Goal: Task Accomplishment & Management: Use online tool/utility

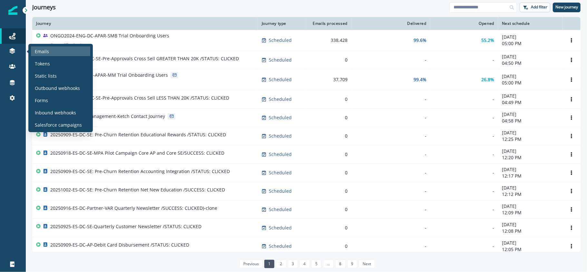
click at [38, 51] on p "Emails" at bounding box center [42, 51] width 14 height 7
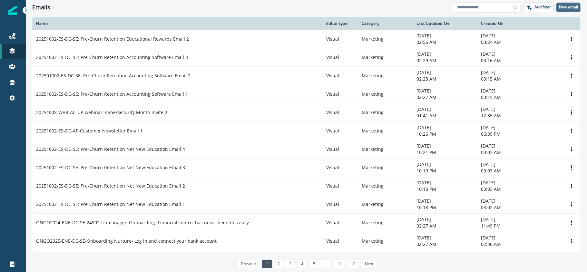
click at [573, 5] on p "New email" at bounding box center [568, 7] width 19 height 5
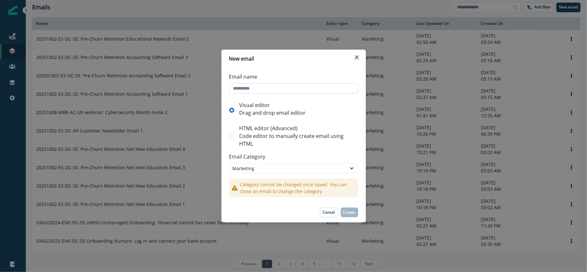
click at [246, 86] on input "Email name" at bounding box center [293, 88] width 129 height 10
type input "**********"
click at [346, 210] on p "Create" at bounding box center [349, 212] width 12 height 5
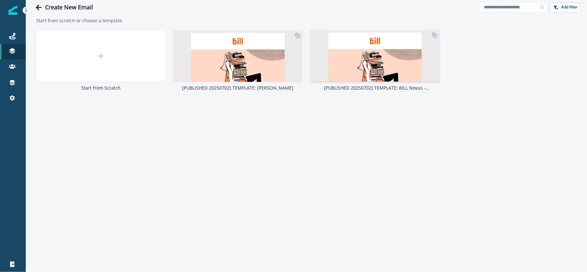
click at [365, 72] on img at bounding box center [375, 218] width 129 height 376
click at [382, 53] on img at bounding box center [375, 218] width 129 height 376
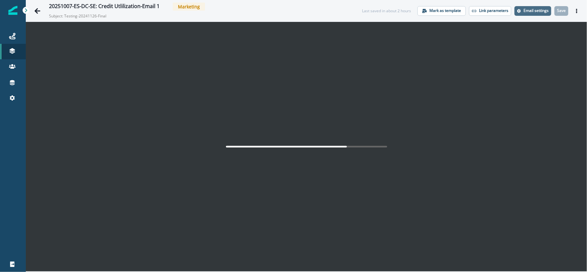
click at [538, 12] on p "Email settings" at bounding box center [536, 10] width 25 height 5
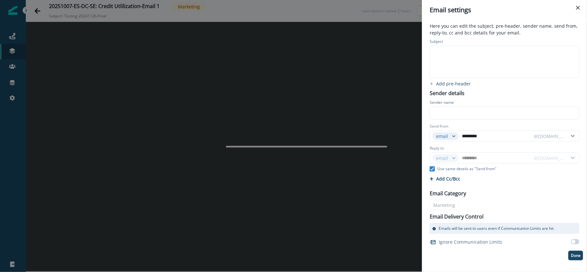
click at [456, 61] on div at bounding box center [504, 62] width 148 height 32
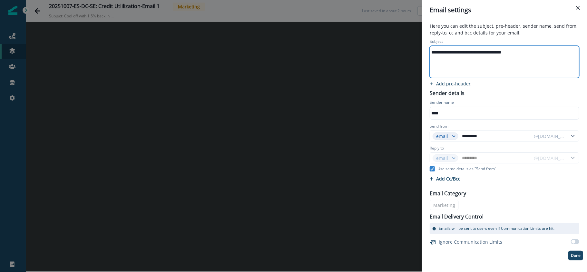
click at [454, 83] on p "Add pre-header" at bounding box center [453, 84] width 35 height 6
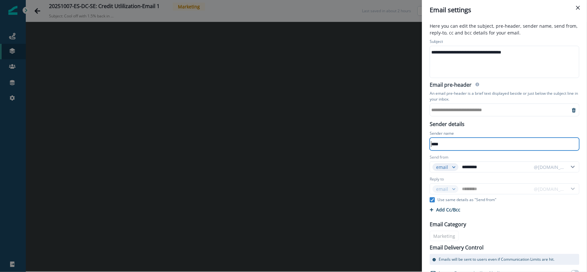
click at [468, 112] on div "**********" at bounding box center [500, 110] width 140 height 10
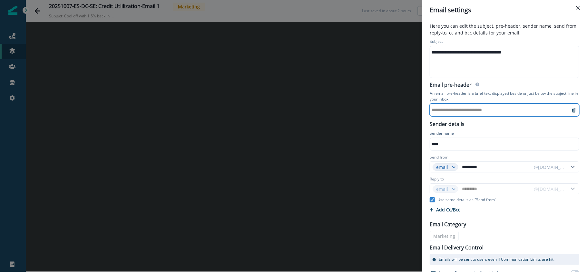
click at [467, 112] on div "**********" at bounding box center [500, 110] width 140 height 10
click at [466, 107] on div "**********" at bounding box center [500, 110] width 140 height 10
click at [466, 109] on div "**********" at bounding box center [500, 110] width 140 height 10
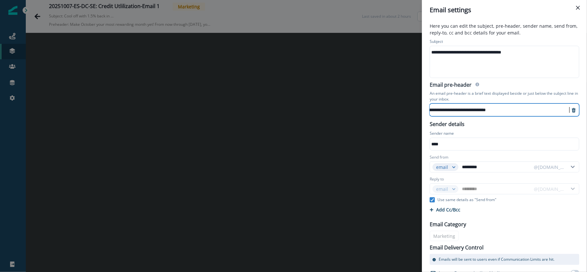
scroll to position [22, 0]
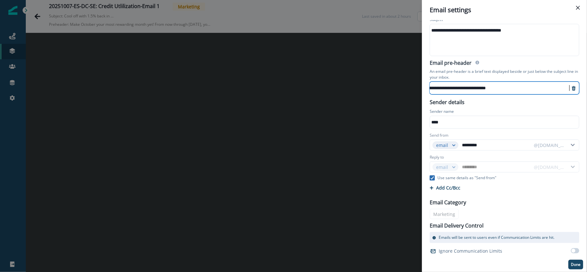
click at [433, 178] on polyline at bounding box center [432, 178] width 3 height 3
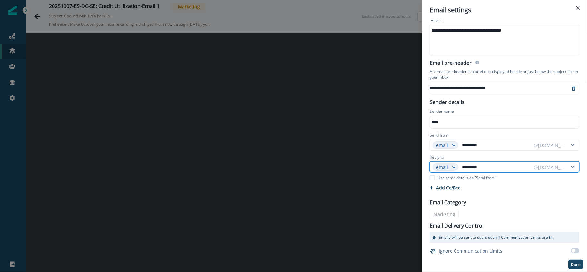
click at [497, 166] on input "*********" at bounding box center [496, 167] width 70 height 10
type input "**********"
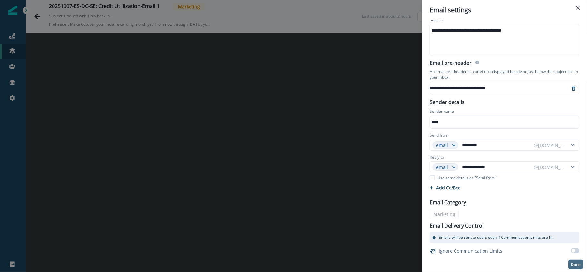
click at [571, 264] on p "Done" at bounding box center [576, 264] width 10 height 5
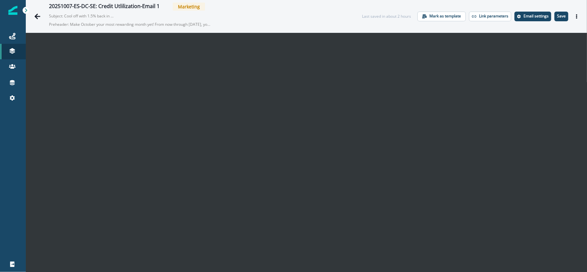
scroll to position [10, 0]
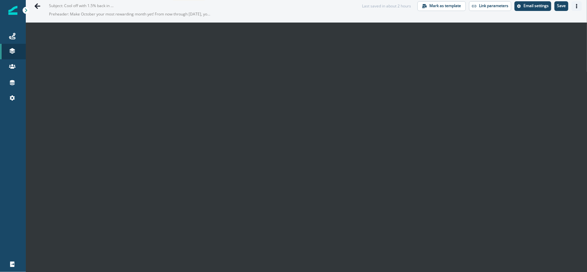
click at [575, 6] on button "Actions" at bounding box center [577, 6] width 10 height 10
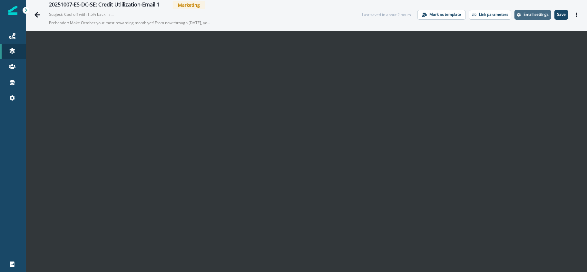
scroll to position [0, 0]
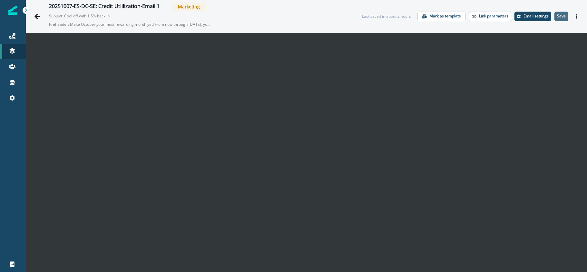
click at [557, 17] on p "Save" at bounding box center [561, 16] width 9 height 5
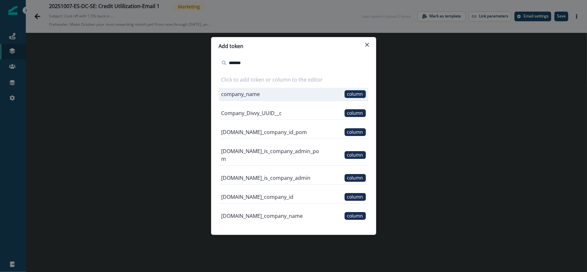
type input "*******"
click at [272, 98] on div "company_name column" at bounding box center [294, 94] width 150 height 13
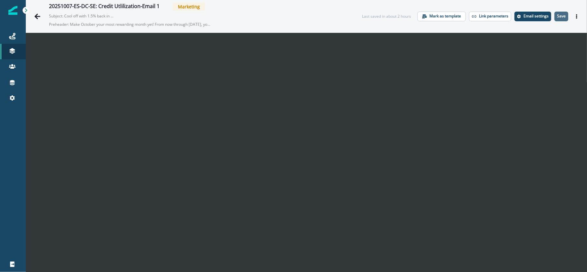
click at [559, 18] on p "Save" at bounding box center [561, 16] width 9 height 5
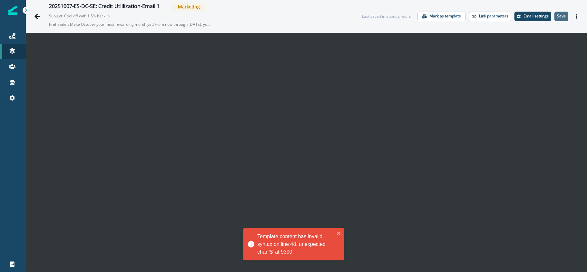
click at [557, 17] on p "Save" at bounding box center [561, 16] width 9 height 5
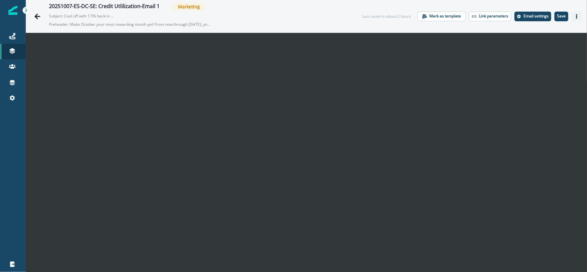
click at [575, 17] on icon "Actions" at bounding box center [577, 16] width 5 height 5
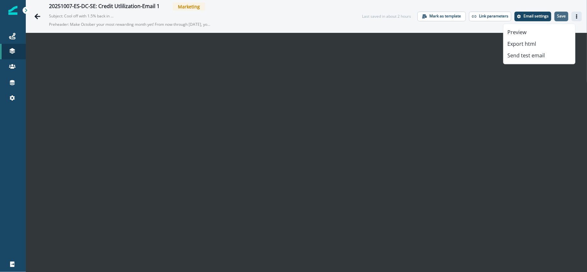
click at [557, 18] on p "Save" at bounding box center [561, 16] width 9 height 5
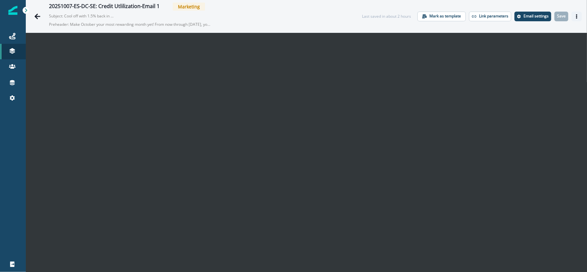
click at [574, 14] on button "Actions" at bounding box center [577, 17] width 10 height 10
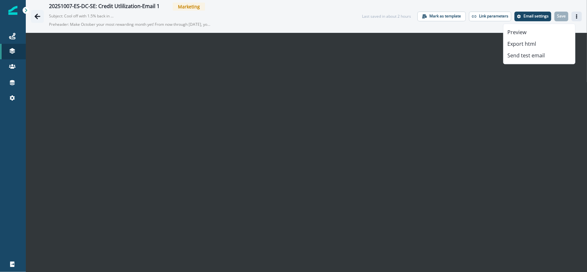
click at [33, 15] on button "Go back" at bounding box center [37, 16] width 13 height 13
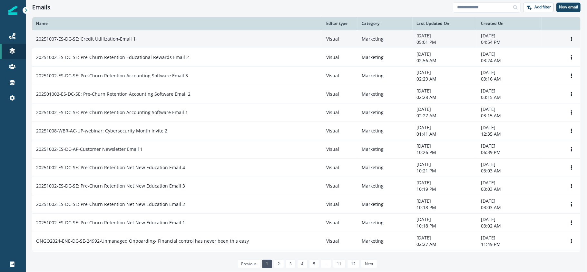
click at [233, 39] on div "20251007-ES-DC-SE: Credit Utlilization-Email 1" at bounding box center [177, 39] width 282 height 6
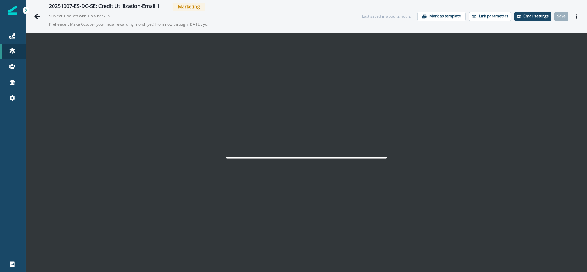
click at [576, 18] on div "20251007-ES-DC-SE: Credit Utlilization-Email 1 Marketing Subject: Cool off with…" at bounding box center [306, 16] width 561 height 33
click at [575, 17] on icon "Actions" at bounding box center [577, 16] width 5 height 5
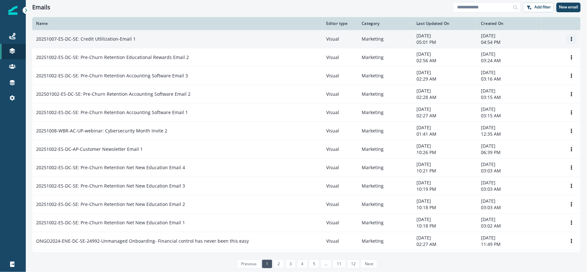
click at [569, 37] on icon "Options" at bounding box center [571, 39] width 5 height 5
click at [543, 52] on button "Clone" at bounding box center [534, 55] width 72 height 10
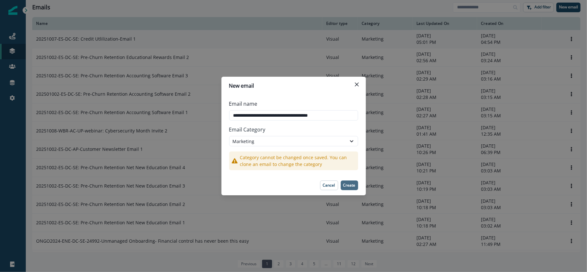
type input "**********"
click at [351, 189] on button "Create" at bounding box center [349, 186] width 17 height 10
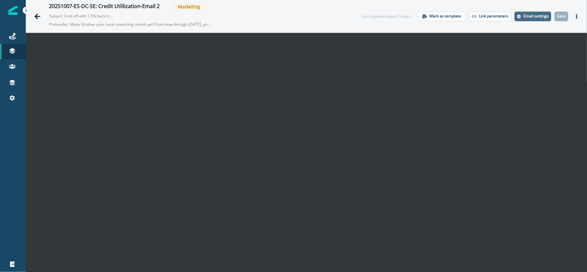
click at [532, 15] on p "Email settings" at bounding box center [536, 16] width 25 height 5
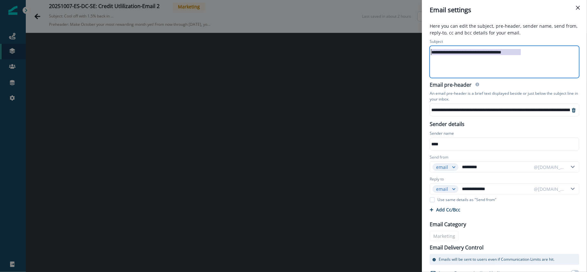
drag, startPoint x: 538, startPoint y: 49, endPoint x: 353, endPoint y: 49, distance: 185.4
click at [353, 49] on div "**********" at bounding box center [293, 136] width 587 height 272
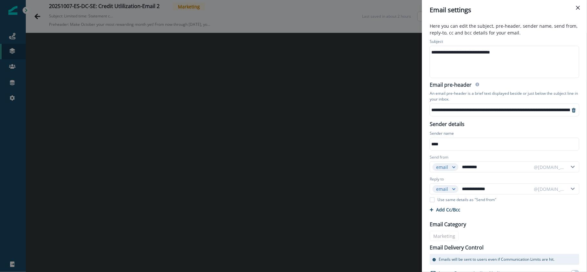
click at [497, 102] on p "An email pre-header is a brief text displayed beside or just below the subject …" at bounding box center [505, 96] width 150 height 14
click at [535, 108] on div "**********" at bounding box center [590, 110] width 320 height 10
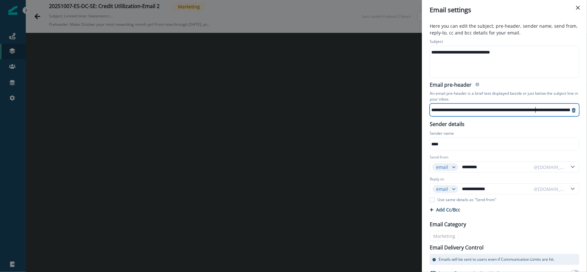
click at [571, 107] on div at bounding box center [575, 109] width 8 height 10
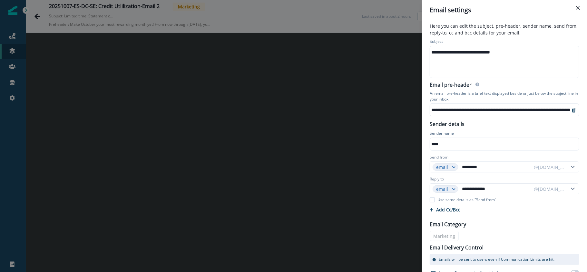
click at [571, 109] on icon "remove-preheader" at bounding box center [573, 110] width 5 height 5
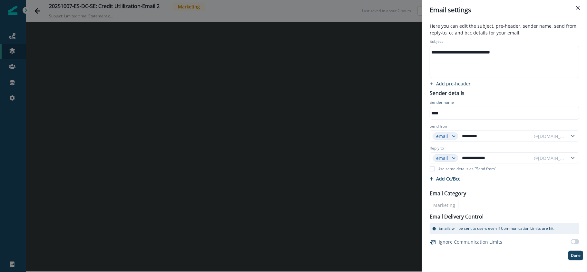
click at [448, 82] on p "Add pre-header" at bounding box center [453, 84] width 35 height 6
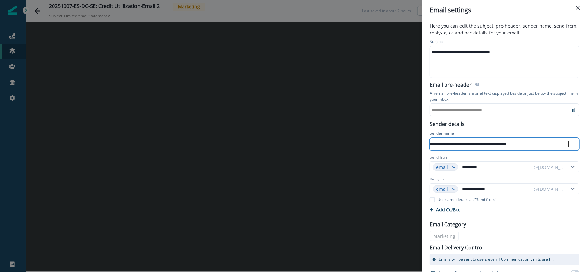
scroll to position [0, 0]
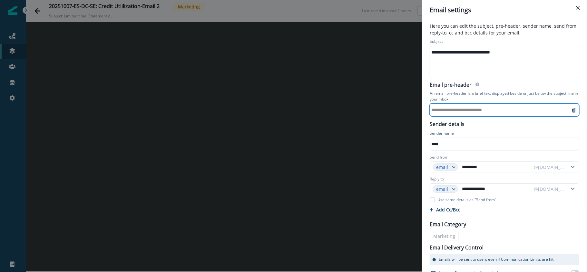
click at [469, 113] on div "**********" at bounding box center [500, 110] width 140 height 10
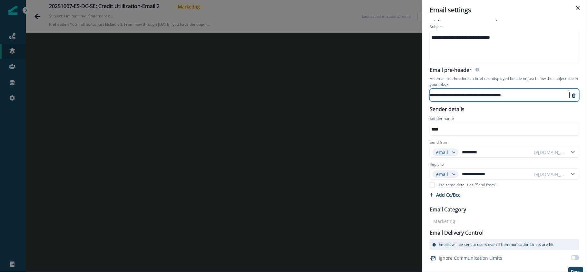
scroll to position [22, 0]
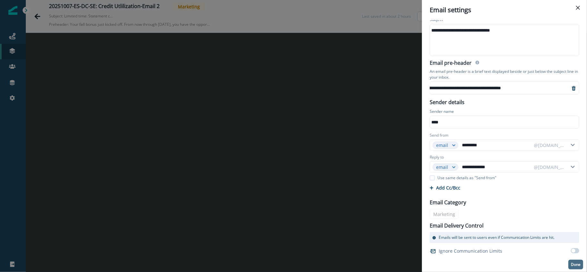
click at [571, 266] on p "Done" at bounding box center [576, 264] width 10 height 5
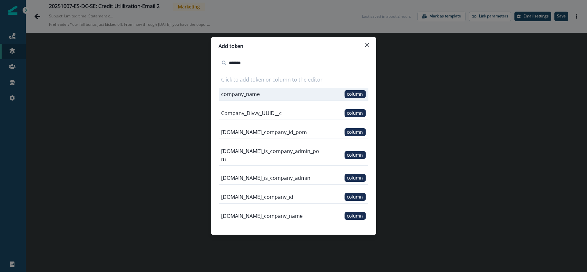
type input "*******"
click at [277, 96] on div "company_name column" at bounding box center [294, 94] width 150 height 13
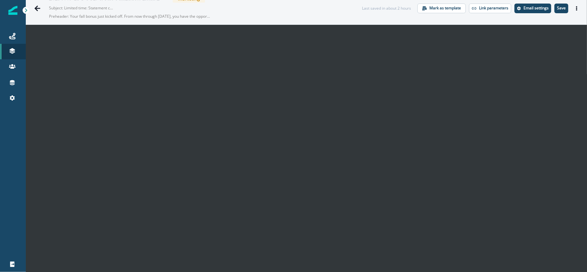
scroll to position [10, 0]
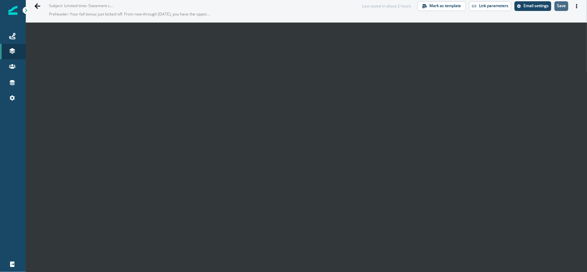
click at [557, 7] on p "Save" at bounding box center [561, 6] width 9 height 5
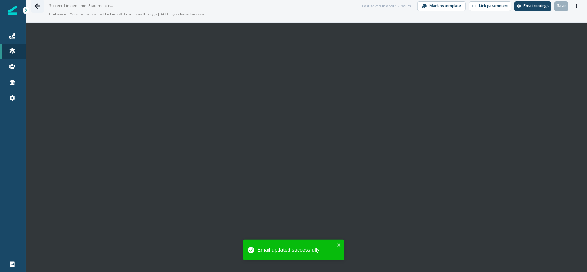
click at [39, 8] on icon "Go back" at bounding box center [37, 6] width 6 height 6
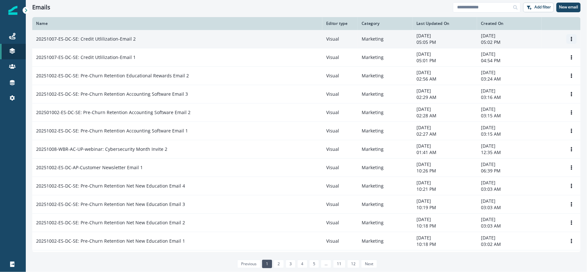
click at [569, 38] on icon "Options" at bounding box center [571, 39] width 5 height 5
click at [538, 56] on button "Clone" at bounding box center [534, 55] width 72 height 10
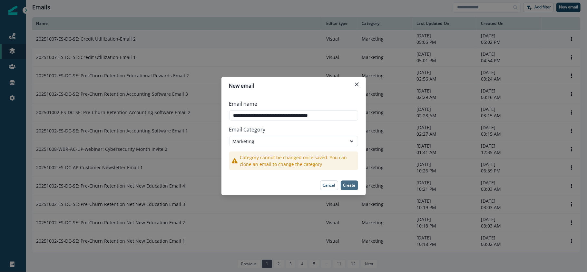
type input "**********"
click at [345, 184] on p "Create" at bounding box center [349, 185] width 12 height 5
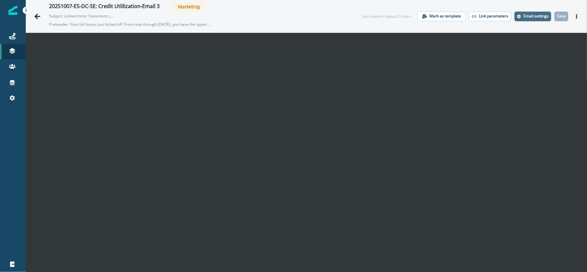
click at [536, 18] on p "Email settings" at bounding box center [536, 16] width 25 height 5
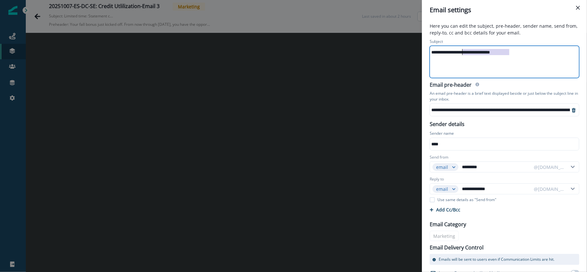
drag, startPoint x: 518, startPoint y: 54, endPoint x: 303, endPoint y: 54, distance: 214.7
click at [303, 54] on div "**********" at bounding box center [293, 136] width 587 height 272
click at [469, 108] on div "**********" at bounding box center [577, 110] width 295 height 10
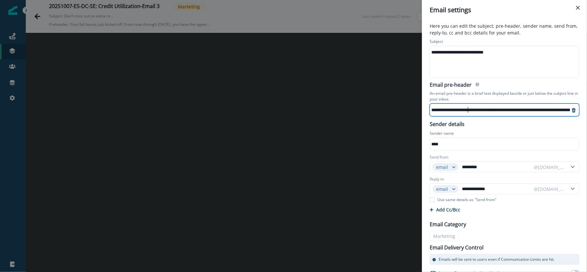
scroll to position [5, 0]
click at [571, 112] on div at bounding box center [575, 109] width 8 height 10
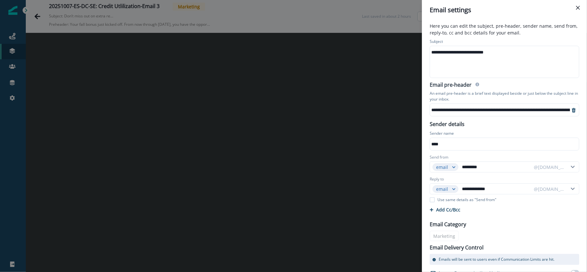
click at [572, 110] on icon "remove-preheader" at bounding box center [574, 110] width 4 height 5
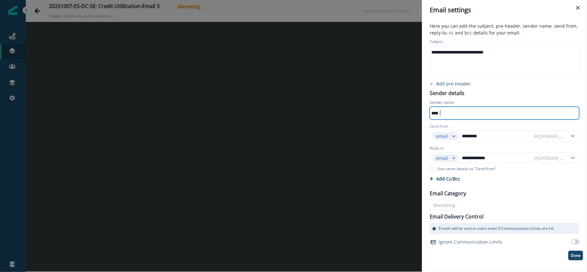
click at [507, 115] on div "****" at bounding box center [500, 113] width 141 height 10
click at [479, 68] on div at bounding box center [504, 72] width 148 height 10
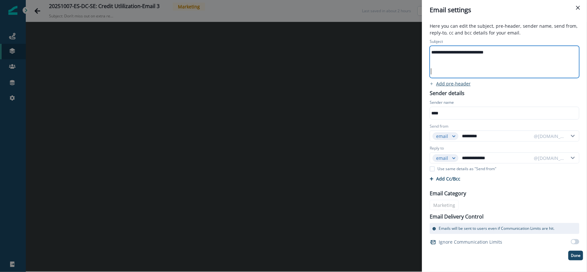
click at [458, 83] on p "Add pre-header" at bounding box center [453, 84] width 35 height 6
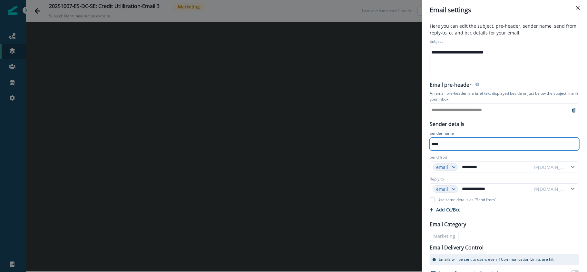
click at [464, 115] on div "**********" at bounding box center [500, 110] width 140 height 10
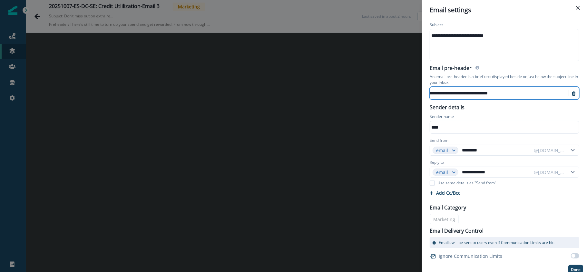
scroll to position [22, 0]
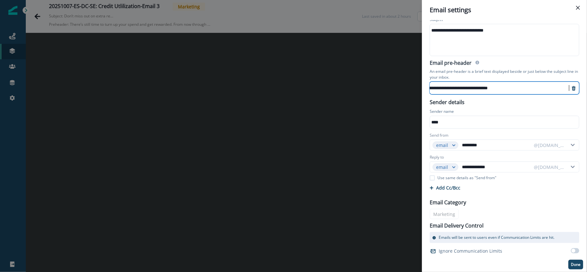
click at [574, 264] on button "Done" at bounding box center [575, 265] width 15 height 10
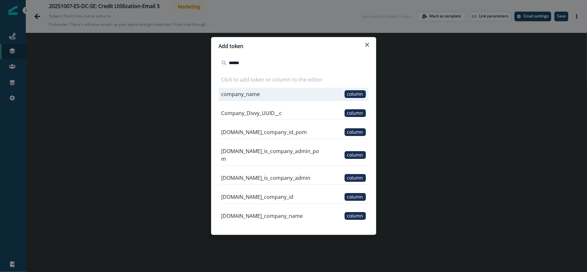
type input "******"
click at [231, 97] on p "company_name" at bounding box center [241, 94] width 39 height 8
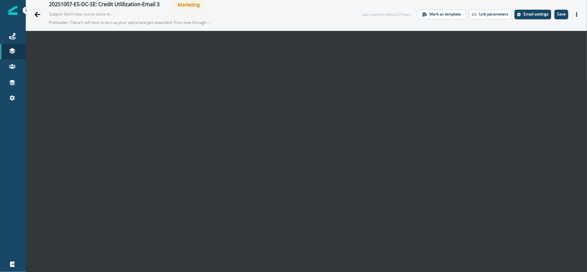
scroll to position [0, 0]
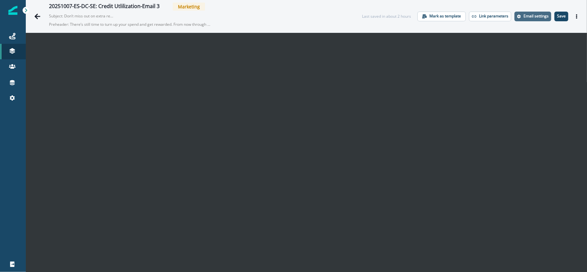
click at [534, 19] on button "Email settings" at bounding box center [533, 17] width 37 height 10
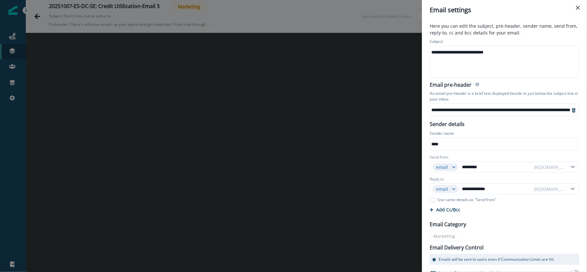
click at [501, 56] on div "**********" at bounding box center [497, 52] width 135 height 10
click at [502, 55] on div "**********" at bounding box center [497, 52] width 135 height 10
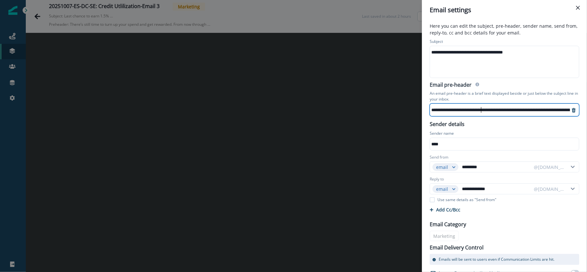
scroll to position [5, 0]
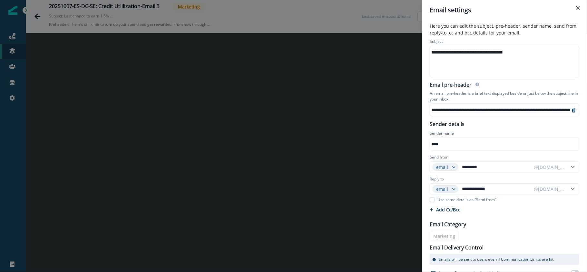
click at [572, 109] on icon "remove-preheader" at bounding box center [574, 110] width 4 height 5
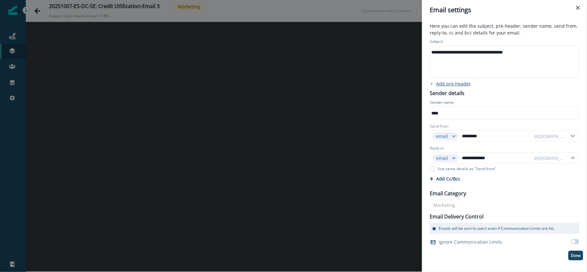
click at [449, 86] on p "Add pre-header" at bounding box center [453, 84] width 35 height 6
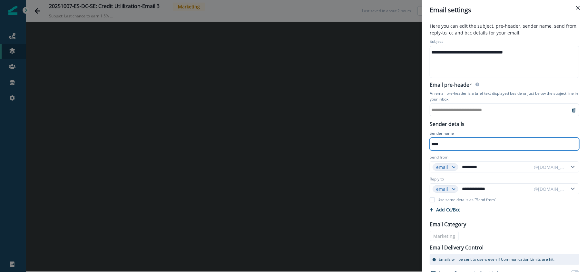
click at [463, 106] on div "**********" at bounding box center [500, 110] width 140 height 10
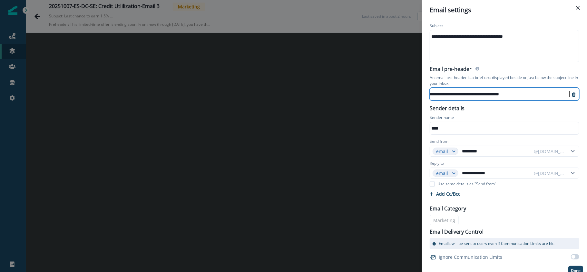
scroll to position [22, 0]
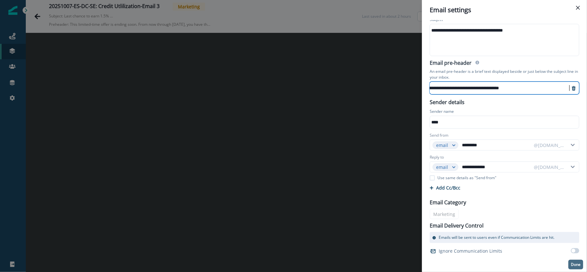
click at [573, 266] on p "Done" at bounding box center [576, 264] width 10 height 5
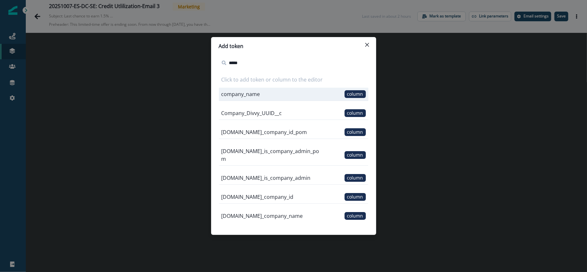
type input "*****"
click at [261, 96] on div "company_name column" at bounding box center [294, 94] width 150 height 13
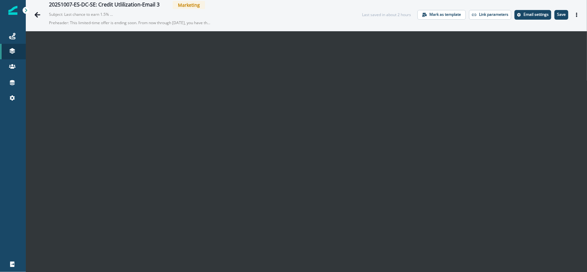
scroll to position [0, 0]
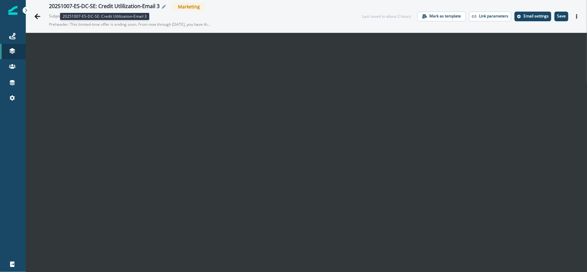
click at [116, 5] on div "20251007-ES-DC-SE: Credit Utlilization-Email 3" at bounding box center [104, 6] width 111 height 7
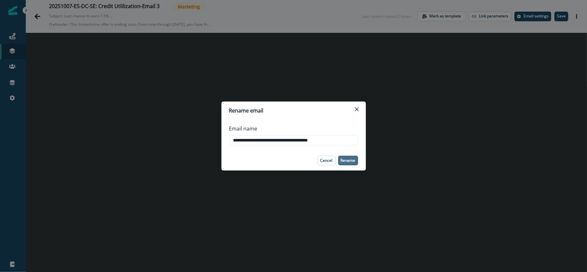
type input "**********"
click at [346, 159] on p "Rename" at bounding box center [348, 160] width 15 height 5
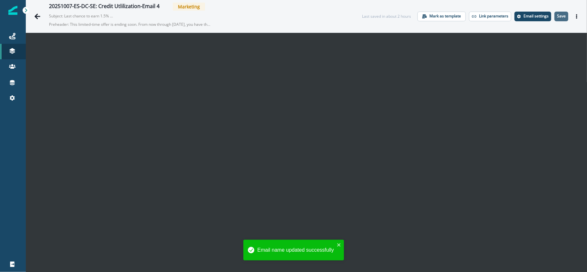
click at [559, 15] on p "Save" at bounding box center [561, 16] width 9 height 5
click at [42, 17] on button "Go back" at bounding box center [37, 16] width 13 height 13
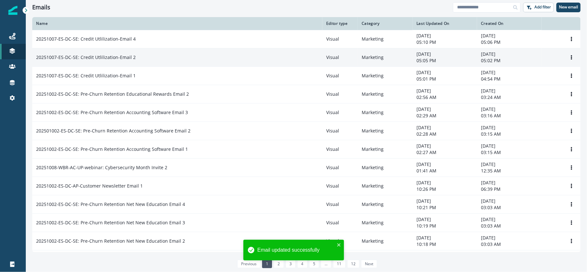
click at [114, 56] on p "20251007-ES-DC-SE: Credit Utlilization-Email 2" at bounding box center [86, 57] width 100 height 6
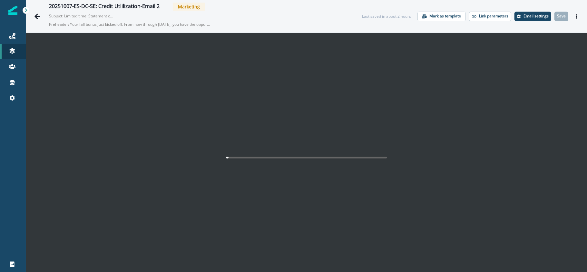
click at [116, 2] on div "20251007-ES-DC-SE: Credit Utlilization-Email 2 Marketing Subject: Limited time:…" at bounding box center [306, 16] width 561 height 33
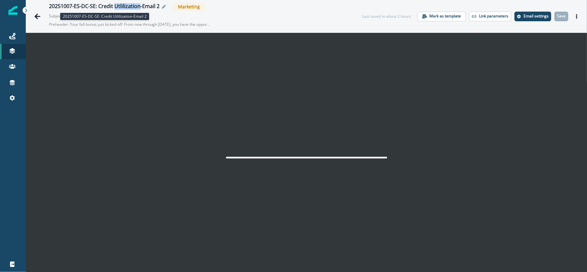
click at [118, 5] on div "20251007-ES-DC-SE: Credit Utlilization-Email 2" at bounding box center [104, 6] width 111 height 7
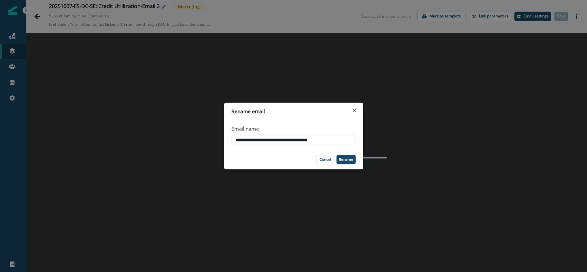
click at [118, 5] on div "**********" at bounding box center [293, 136] width 587 height 272
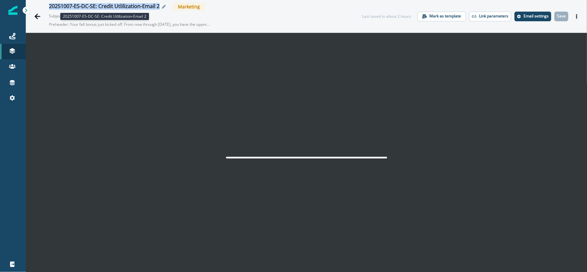
click at [118, 5] on div "20251007-ES-DC-SE: Credit Utlilization-Email 2" at bounding box center [104, 6] width 111 height 7
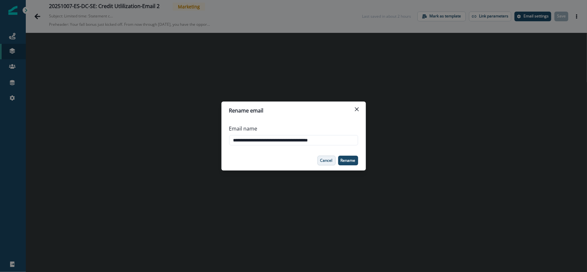
click at [329, 161] on p "Cancel" at bounding box center [327, 160] width 12 height 5
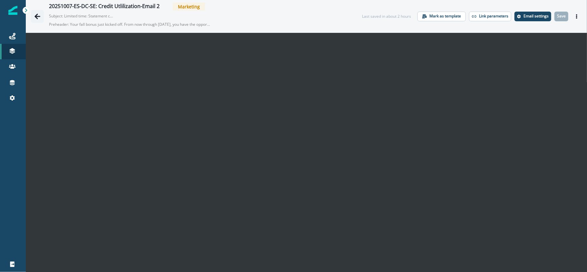
click at [40, 17] on icon "Go back" at bounding box center [37, 16] width 6 height 6
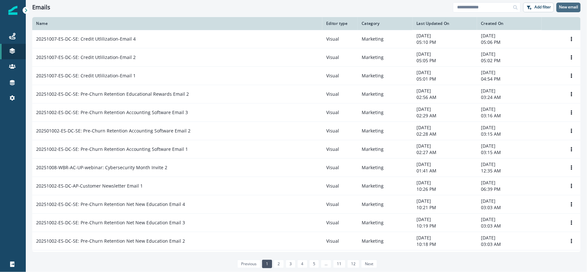
click at [575, 7] on p "New email" at bounding box center [568, 7] width 19 height 5
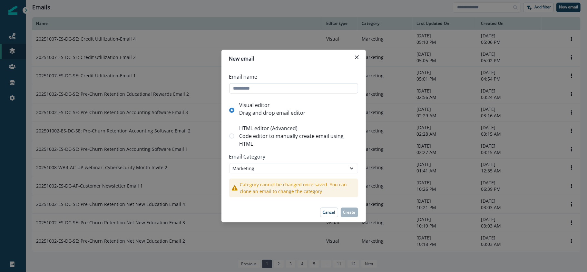
click at [261, 85] on input "Email name" at bounding box center [293, 88] width 129 height 10
type input "**********"
click at [337, 212] on button "Cancel" at bounding box center [329, 213] width 18 height 10
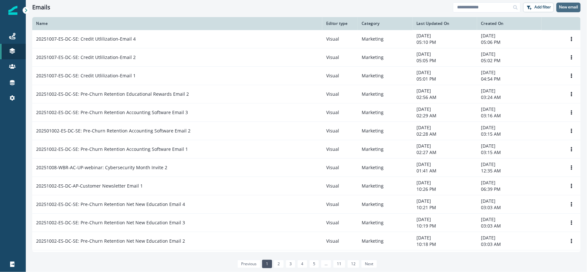
click at [568, 7] on p "New email" at bounding box center [568, 7] width 19 height 5
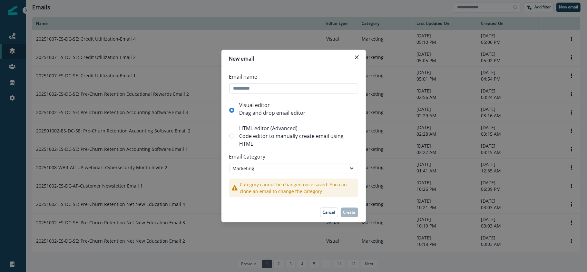
click at [265, 88] on input "Email name" at bounding box center [293, 88] width 129 height 10
type input "**********"
click at [328, 212] on p "Cancel" at bounding box center [329, 212] width 12 height 5
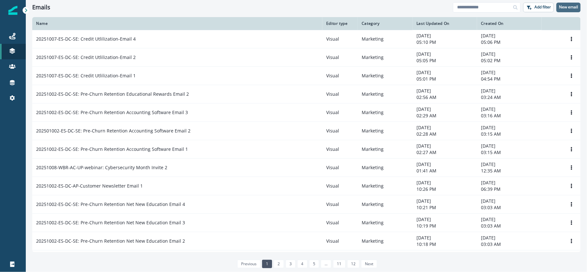
click at [567, 9] on p "New email" at bounding box center [568, 7] width 19 height 5
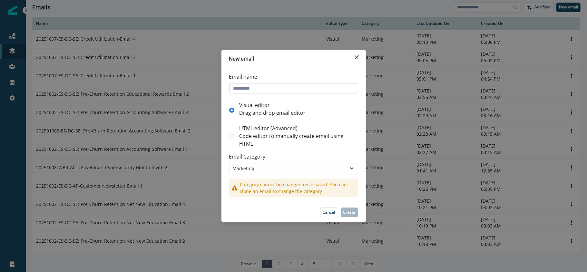
click at [293, 87] on input "Email name" at bounding box center [293, 88] width 129 height 10
type input "**********"
click at [347, 212] on p "Create" at bounding box center [349, 212] width 12 height 5
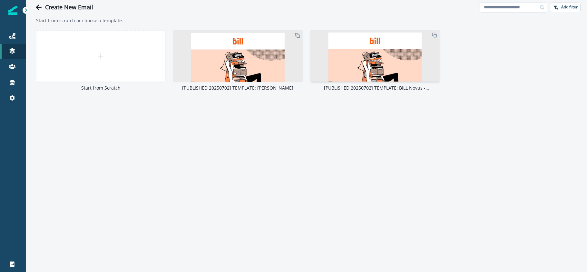
click at [357, 61] on img at bounding box center [375, 218] width 129 height 376
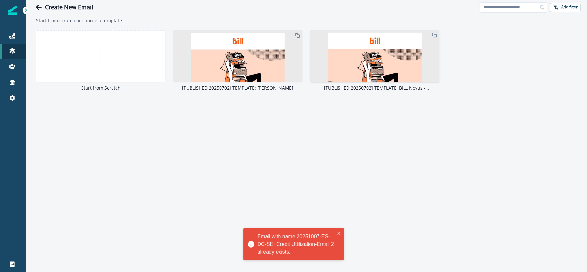
click at [373, 54] on img at bounding box center [375, 218] width 129 height 376
click at [379, 52] on img at bounding box center [375, 218] width 129 height 376
click at [379, 43] on img at bounding box center [375, 218] width 129 height 376
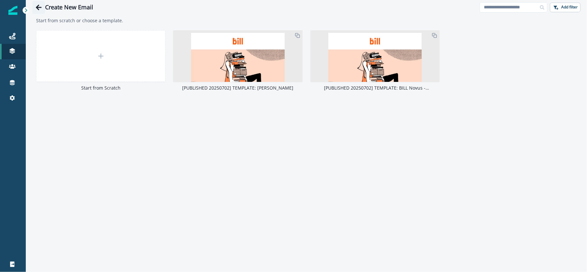
click at [42, 8] on icon "Go back" at bounding box center [38, 7] width 6 height 6
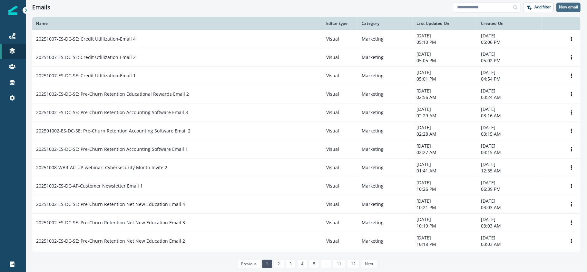
click at [570, 6] on p "New email" at bounding box center [568, 7] width 19 height 5
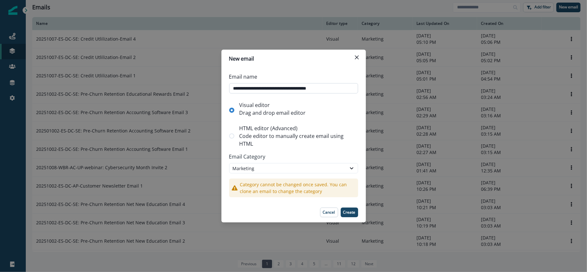
type input "**********"
click at [353, 214] on p "Create" at bounding box center [349, 212] width 12 height 5
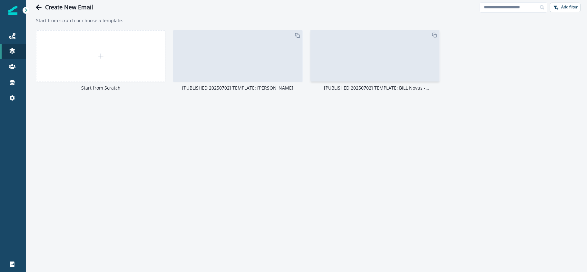
click at [369, 71] on img at bounding box center [375, 218] width 129 height 376
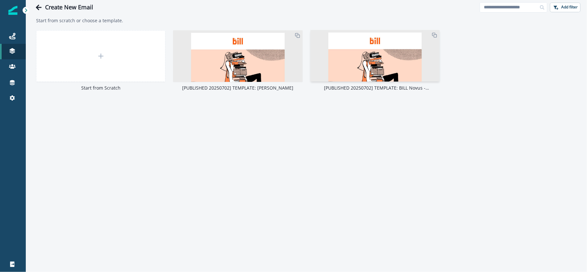
click at [370, 45] on img at bounding box center [375, 218] width 129 height 376
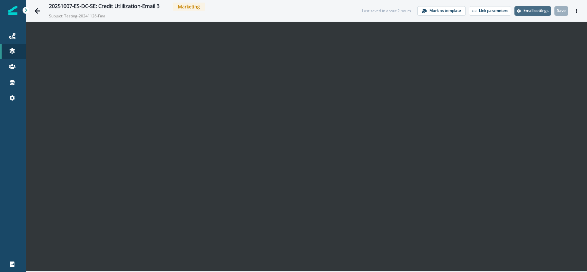
click at [540, 10] on p "Email settings" at bounding box center [536, 10] width 25 height 5
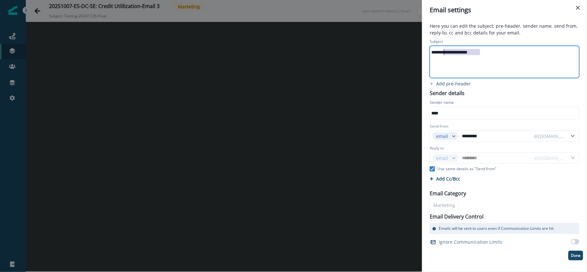
drag, startPoint x: 503, startPoint y: 53, endPoint x: 409, endPoint y: 49, distance: 94.2
click at [409, 49] on div "**********" at bounding box center [293, 136] width 587 height 272
click at [454, 83] on p "Add pre-header" at bounding box center [453, 84] width 35 height 6
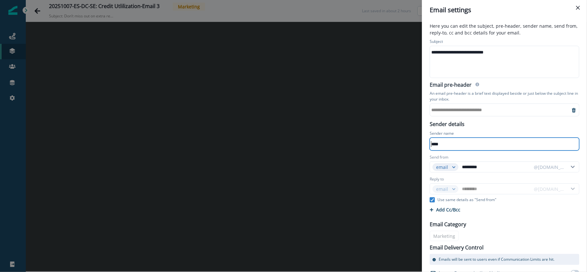
click at [471, 115] on div "**********" at bounding box center [500, 110] width 140 height 10
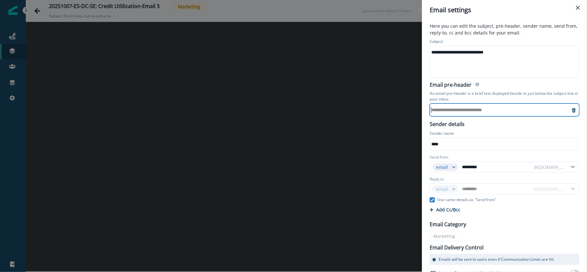
click at [480, 110] on div "**********" at bounding box center [500, 110] width 140 height 10
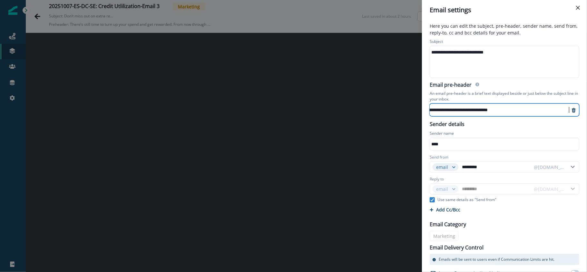
scroll to position [22, 0]
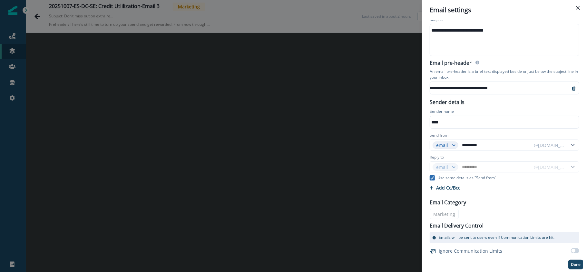
click at [432, 177] on icon at bounding box center [432, 177] width 4 height 3
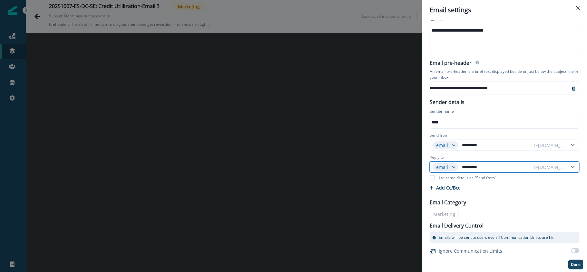
click at [499, 167] on input "*********" at bounding box center [496, 167] width 70 height 10
type input "**********"
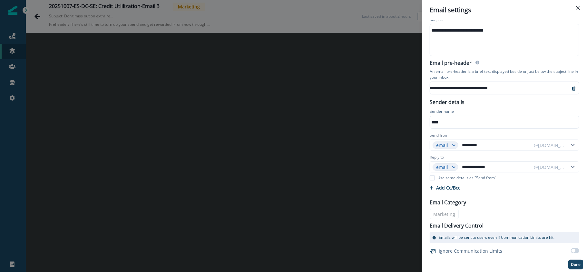
click at [572, 266] on p "Done" at bounding box center [576, 264] width 10 height 5
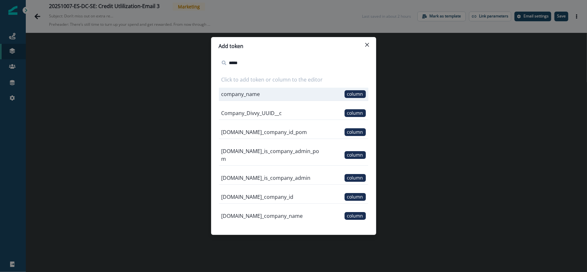
type input "*****"
click at [309, 91] on div "company_name column" at bounding box center [294, 94] width 150 height 13
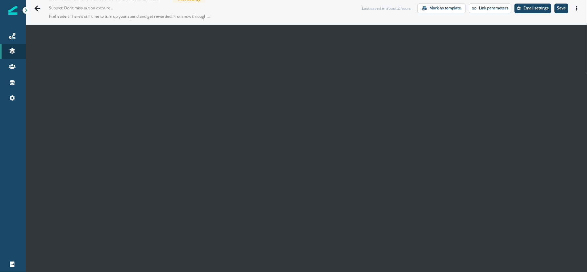
scroll to position [10, 0]
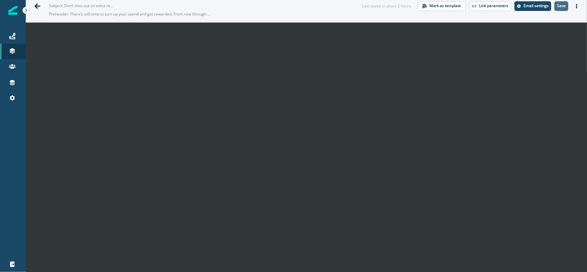
click at [557, 4] on p "Save" at bounding box center [561, 6] width 9 height 5
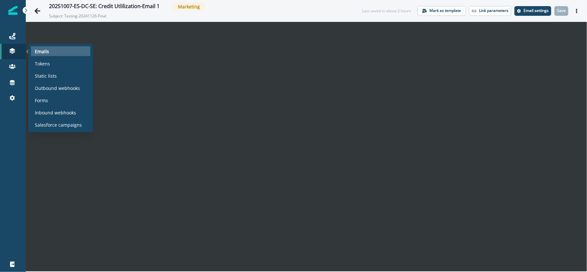
click at [46, 51] on p "Emails" at bounding box center [42, 51] width 14 height 7
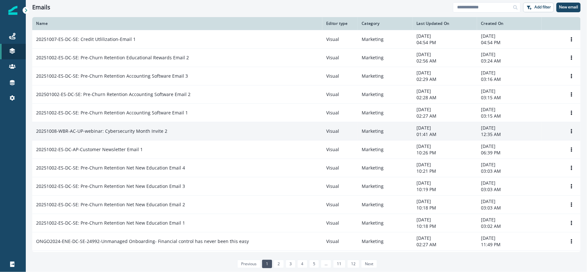
click at [149, 132] on p "20251008-WBR-AC-UP-webinar: Cybersecurity Month Invite 2" at bounding box center [101, 131] width 131 height 6
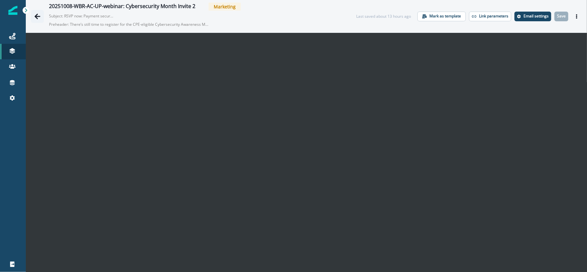
click at [35, 14] on icon "Go back" at bounding box center [37, 16] width 6 height 6
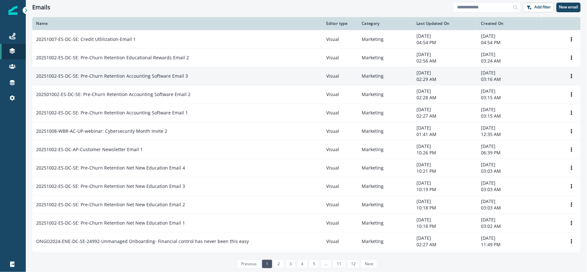
click at [153, 79] on p "20251002-ES-DC-SE: Pre-Churn Retention Accounting Software Email 3" at bounding box center [112, 76] width 152 height 6
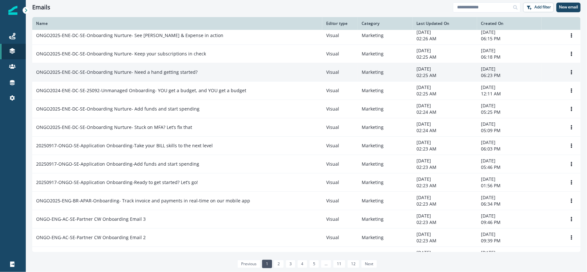
scroll to position [301, 0]
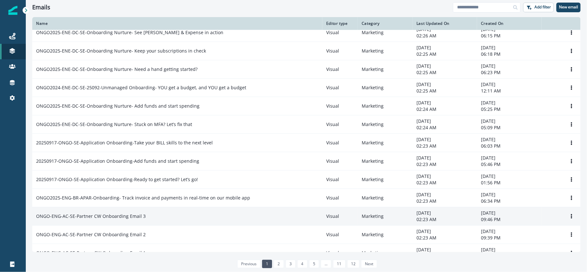
click at [181, 216] on div "ONGO-ENG-AC-SE-Partner CW Onboarding Email 3" at bounding box center [177, 216] width 282 height 6
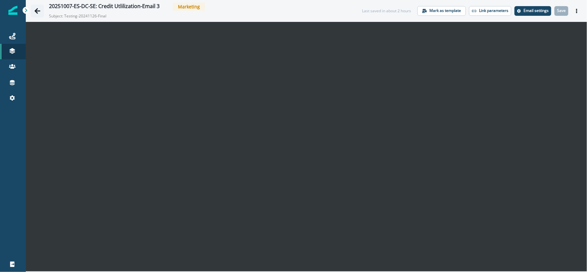
click at [38, 8] on icon "Go back" at bounding box center [37, 11] width 6 height 6
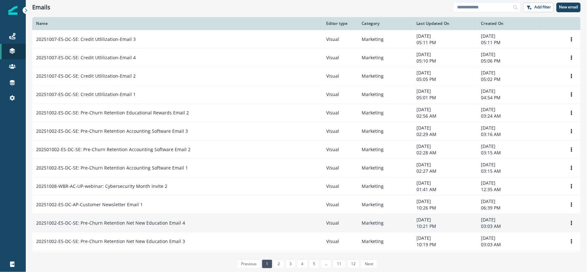
scroll to position [172, 0]
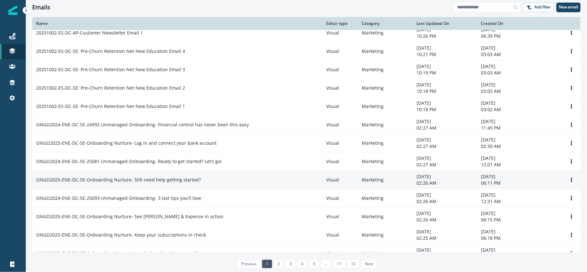
click at [149, 182] on p "ONGO2025-ENE-DC-SE-Onboarding Nurture- Still need help getting started?" at bounding box center [118, 180] width 165 height 6
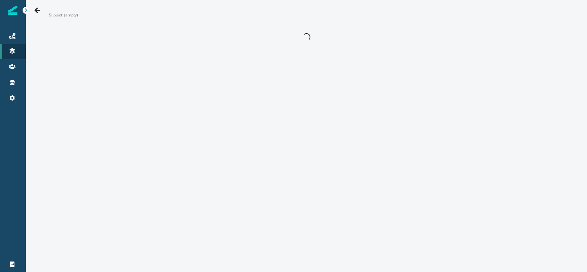
click at [149, 182] on div "Subject: (empty) Loading..." at bounding box center [306, 136] width 561 height 272
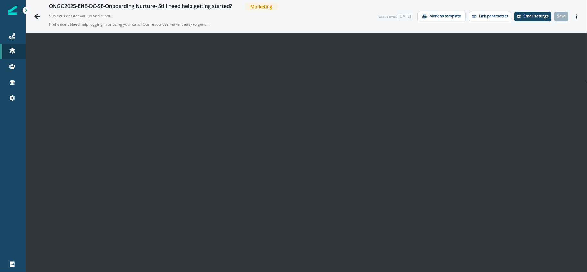
scroll to position [10, 0]
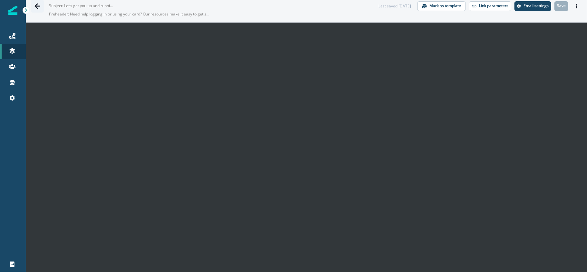
click at [36, 8] on icon "Go back" at bounding box center [37, 6] width 6 height 6
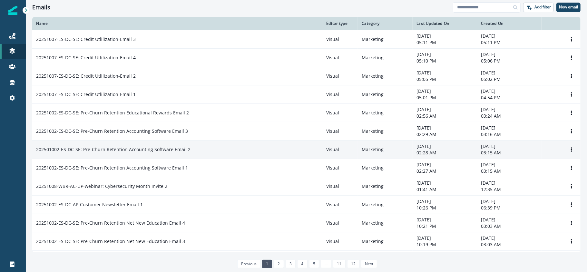
click at [177, 148] on p "202501002-ES-DC-SE: Pre-Churn Retention Accounting Software Email 2" at bounding box center [113, 149] width 154 height 6
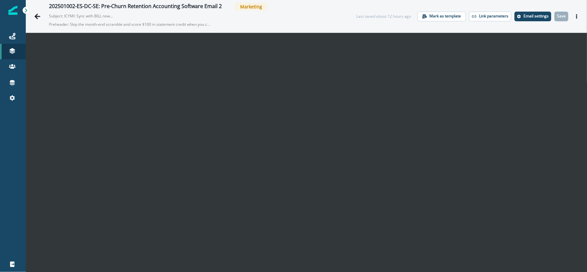
scroll to position [10, 0]
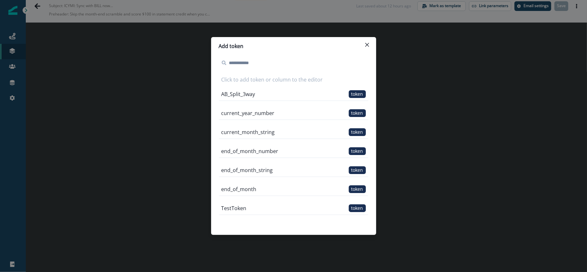
click at [440, 53] on div "Add token Click to add token or column to the editor AB_Split_3way token curren…" at bounding box center [293, 136] width 587 height 272
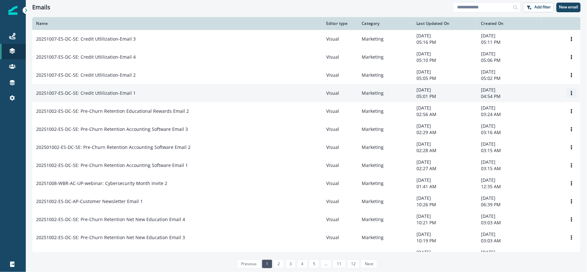
drag, startPoint x: 141, startPoint y: 92, endPoint x: 563, endPoint y: 96, distance: 421.8
click at [569, 95] on icon "Options" at bounding box center [571, 93] width 5 height 5
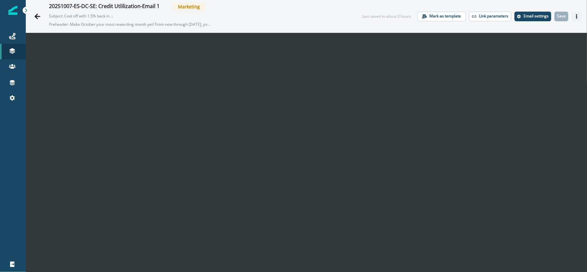
click at [575, 15] on icon "Actions" at bounding box center [577, 16] width 5 height 5
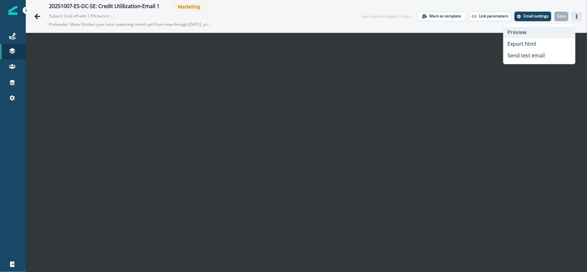
click at [545, 27] on button "Preview" at bounding box center [540, 32] width 72 height 12
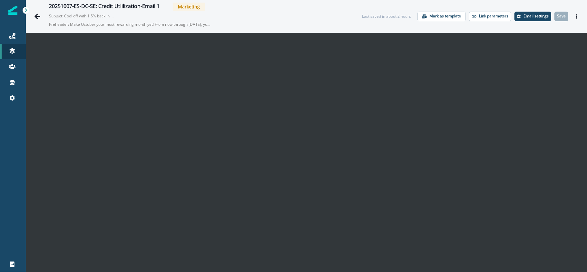
scroll to position [10, 0]
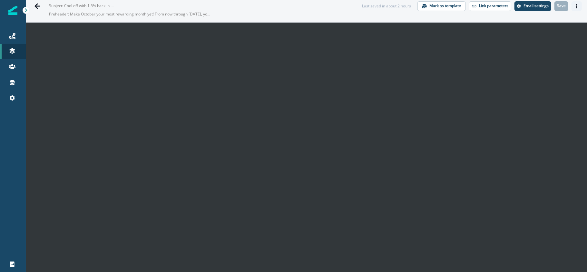
click at [576, 4] on icon "Actions" at bounding box center [576, 6] width 1 height 5
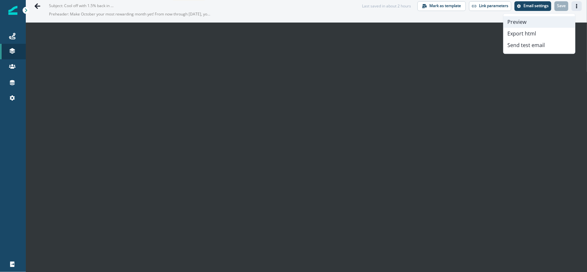
click at [552, 17] on button "Preview" at bounding box center [540, 22] width 72 height 12
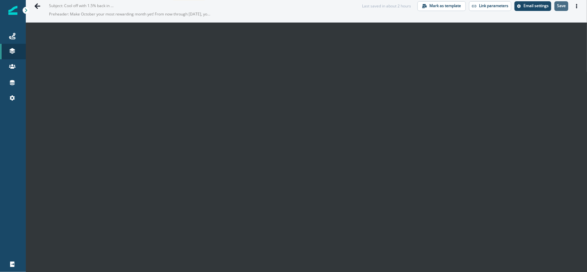
click at [557, 5] on p "Save" at bounding box center [561, 6] width 9 height 5
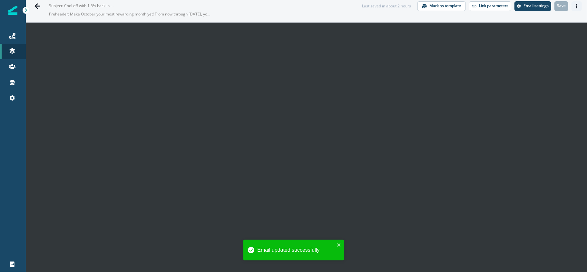
click at [575, 4] on icon "Actions" at bounding box center [577, 6] width 5 height 5
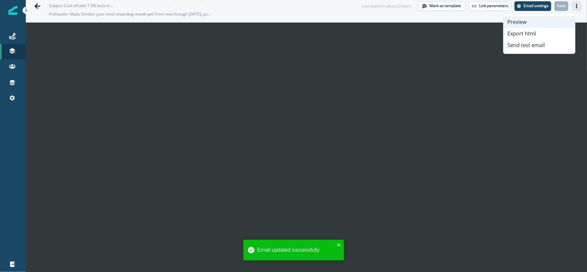
click at [538, 19] on button "Preview" at bounding box center [540, 22] width 72 height 12
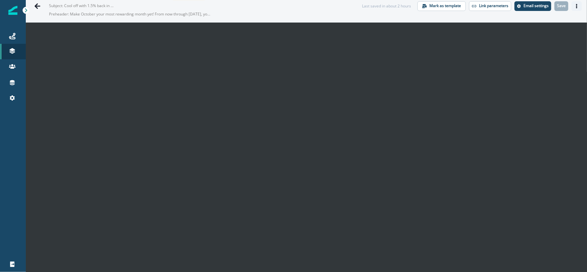
click at [573, 5] on button "Actions" at bounding box center [577, 6] width 10 height 10
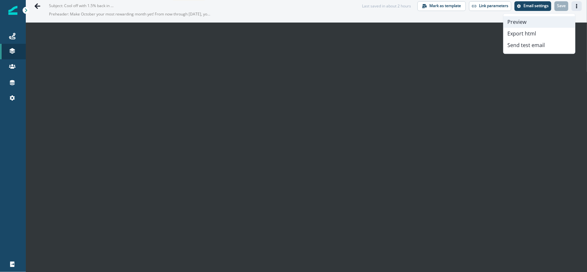
click at [540, 19] on button "Preview" at bounding box center [540, 22] width 72 height 12
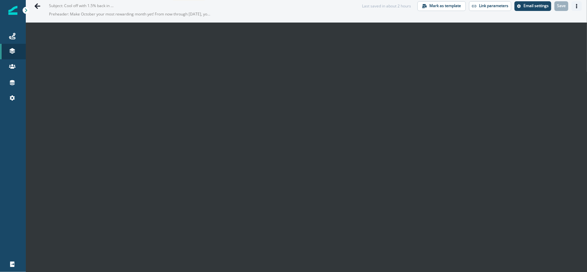
click at [575, 4] on icon "Actions" at bounding box center [577, 6] width 5 height 5
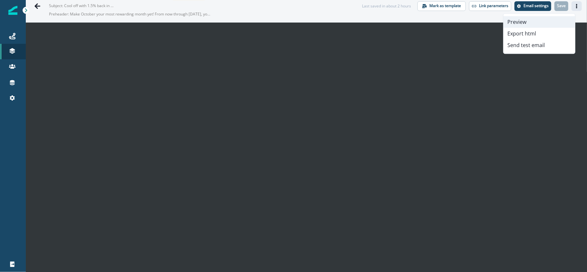
click at [550, 20] on button "Preview" at bounding box center [540, 22] width 72 height 12
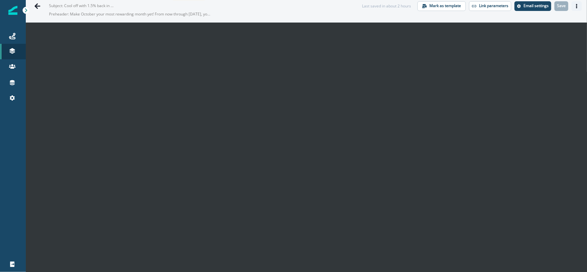
click at [572, 9] on button "Actions" at bounding box center [577, 6] width 10 height 10
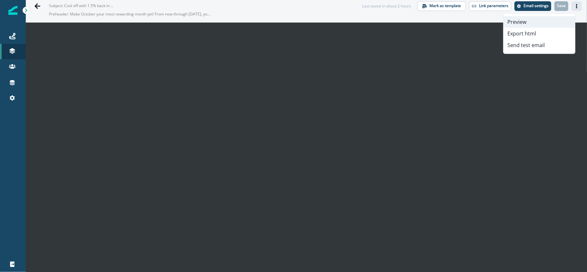
click at [555, 17] on button "Preview" at bounding box center [540, 22] width 72 height 12
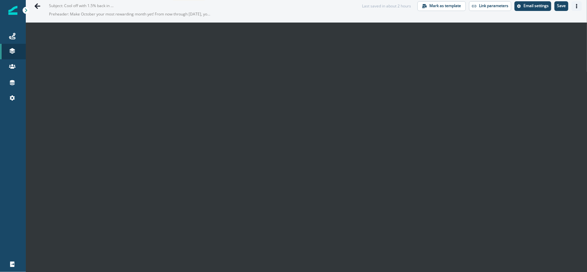
click at [573, 5] on button "Actions" at bounding box center [577, 6] width 10 height 10
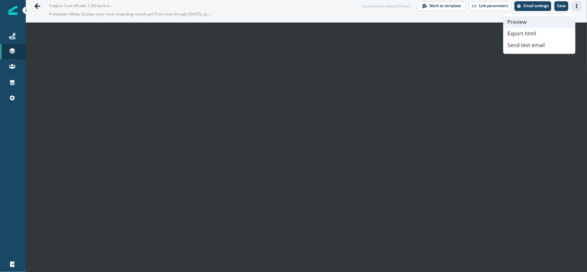
click at [552, 17] on button "Preview" at bounding box center [540, 22] width 72 height 12
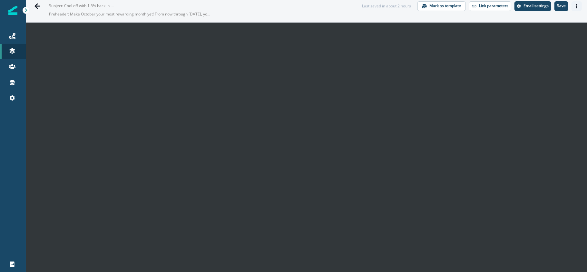
click at [572, 8] on button "Actions" at bounding box center [577, 6] width 10 height 10
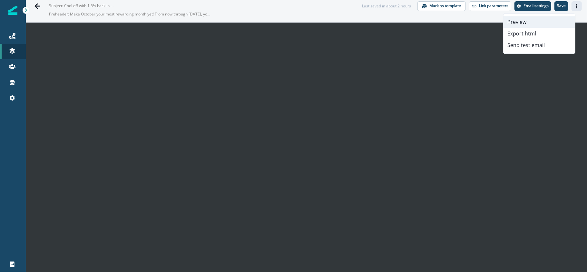
click at [547, 21] on button "Preview" at bounding box center [540, 22] width 72 height 12
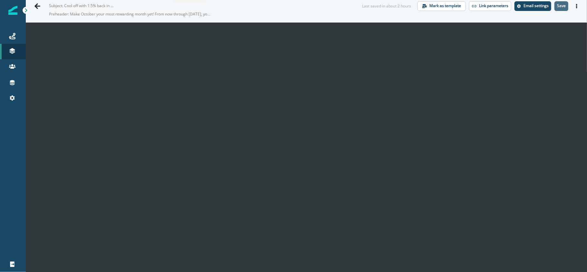
click at [558, 5] on p "Save" at bounding box center [561, 6] width 9 height 5
click at [576, 5] on icon "Actions" at bounding box center [576, 6] width 1 height 5
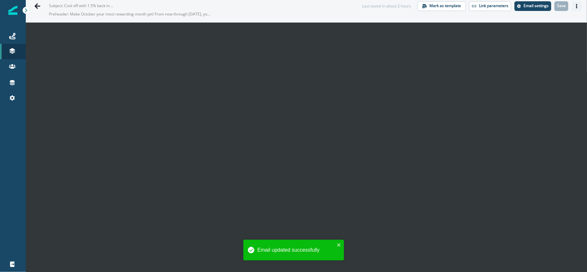
click at [575, 6] on icon "Actions" at bounding box center [577, 6] width 5 height 5
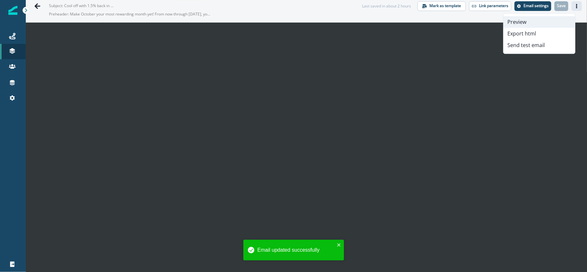
click at [546, 20] on button "Preview" at bounding box center [540, 22] width 72 height 12
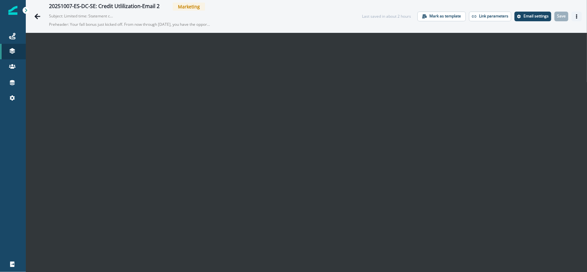
click at [575, 17] on icon "Actions" at bounding box center [577, 16] width 5 height 5
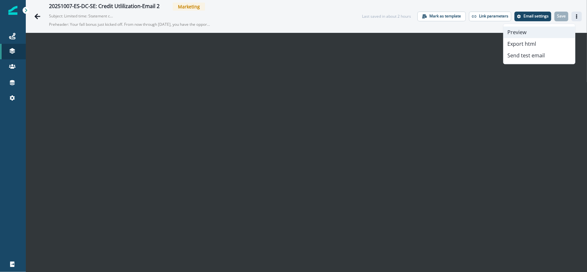
click at [549, 29] on button "Preview" at bounding box center [540, 32] width 72 height 12
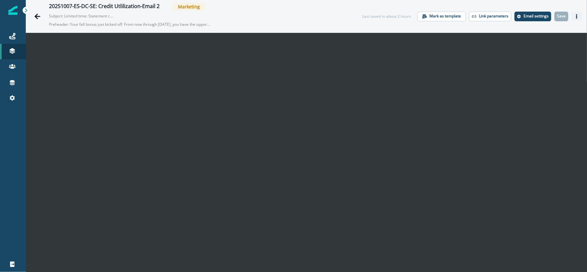
click at [573, 13] on button "Actions" at bounding box center [577, 17] width 10 height 10
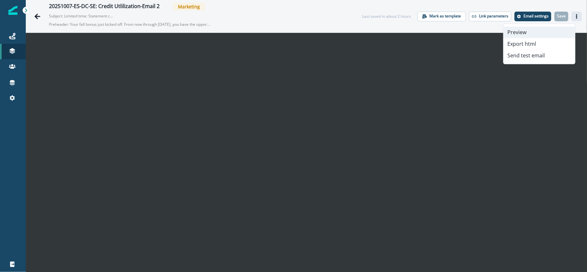
click at [540, 32] on button "Preview" at bounding box center [540, 32] width 72 height 12
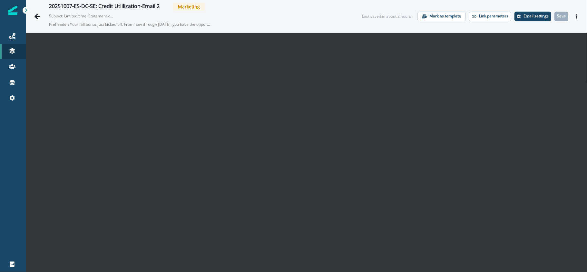
scroll to position [10, 0]
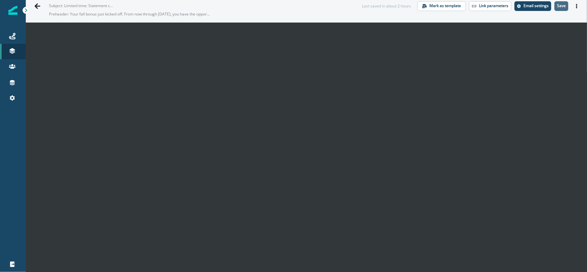
click at [557, 4] on p "Save" at bounding box center [561, 6] width 9 height 5
click at [557, 5] on p "Save" at bounding box center [561, 6] width 9 height 5
click at [575, 5] on icon "Actions" at bounding box center [577, 6] width 5 height 5
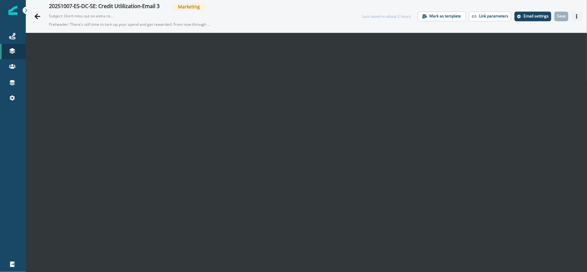
click at [574, 15] on button "Actions" at bounding box center [577, 17] width 10 height 10
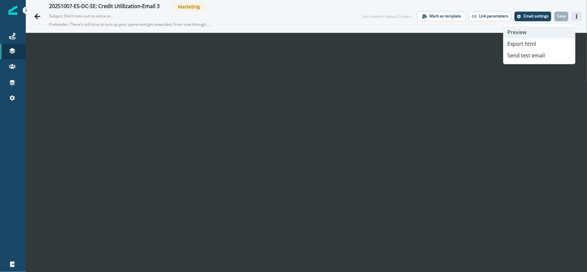
click at [547, 34] on button "Preview" at bounding box center [540, 32] width 72 height 12
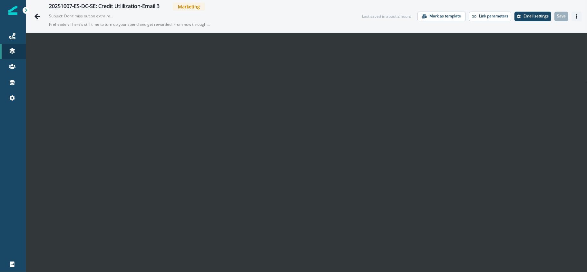
click at [576, 17] on icon "Actions" at bounding box center [576, 16] width 1 height 5
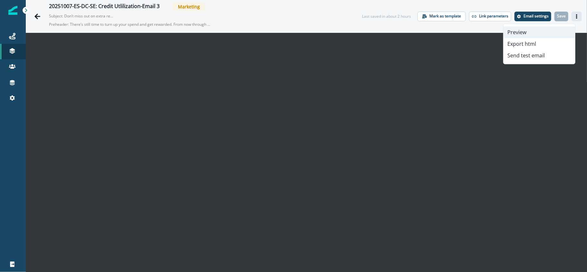
click at [555, 30] on button "Preview" at bounding box center [540, 32] width 72 height 12
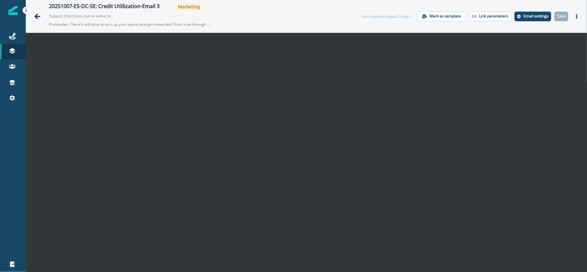
scroll to position [10, 0]
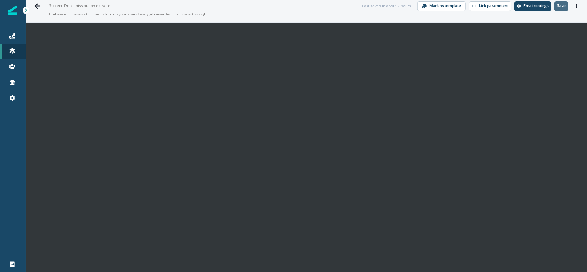
click at [557, 6] on p "Save" at bounding box center [561, 6] width 9 height 5
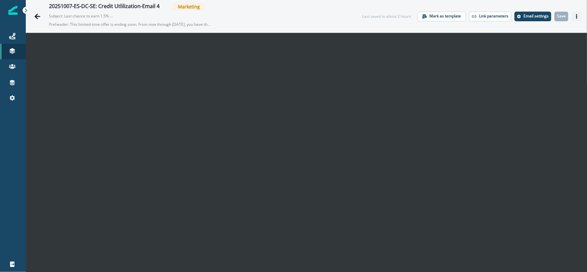
click at [572, 20] on button "Actions" at bounding box center [577, 17] width 10 height 10
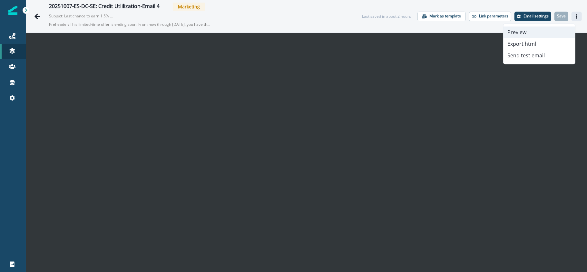
click at [547, 31] on button "Preview" at bounding box center [540, 32] width 72 height 12
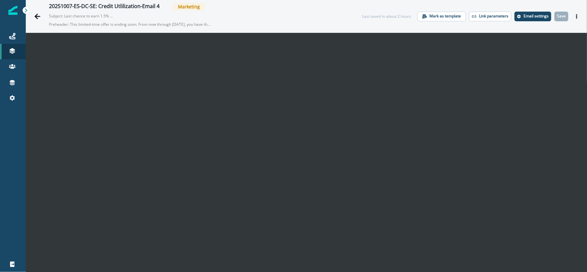
scroll to position [10, 0]
click at [575, 15] on icon "Actions" at bounding box center [577, 16] width 5 height 5
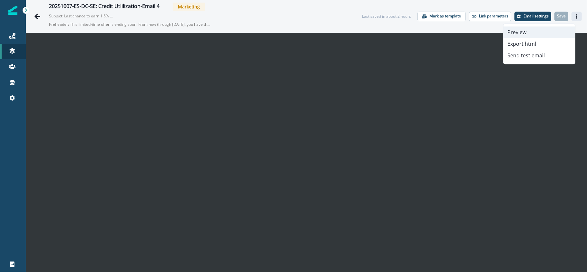
click at [531, 34] on button "Preview" at bounding box center [540, 32] width 72 height 12
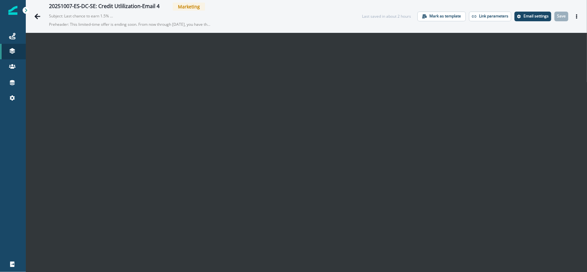
scroll to position [10, 0]
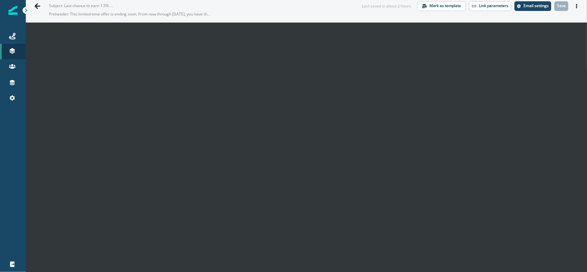
click at [568, 12] on div "20251007-ES-DC-SE: Credit Utlilization-Email 4 Marketing Subject: Last chance t…" at bounding box center [306, 6] width 561 height 33
click at [575, 8] on icon "Actions" at bounding box center [577, 6] width 5 height 5
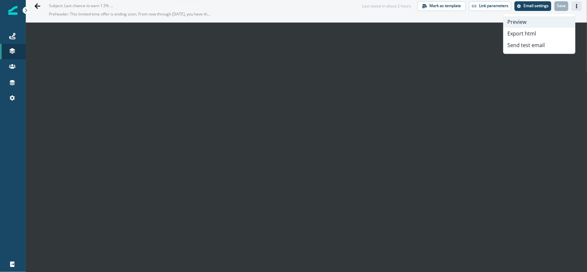
click at [538, 21] on button "Preview" at bounding box center [540, 22] width 72 height 12
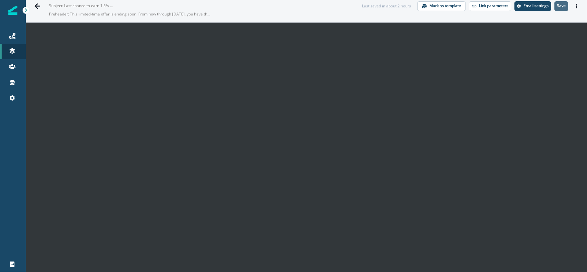
click at [557, 5] on p "Save" at bounding box center [561, 6] width 9 height 5
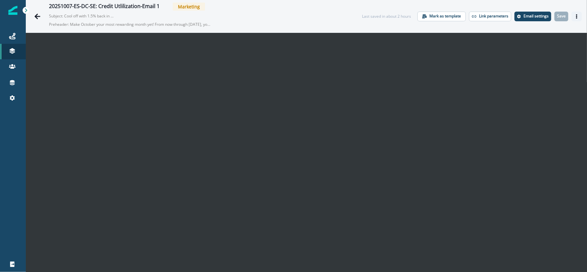
click at [572, 20] on button "Actions" at bounding box center [577, 17] width 10 height 10
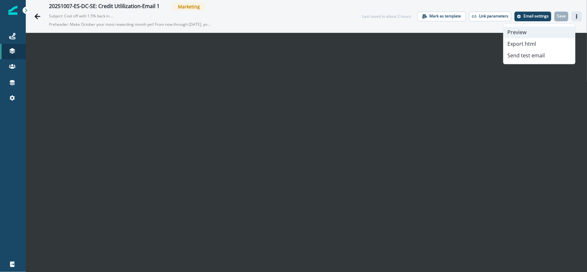
click at [558, 31] on button "Preview" at bounding box center [540, 32] width 72 height 12
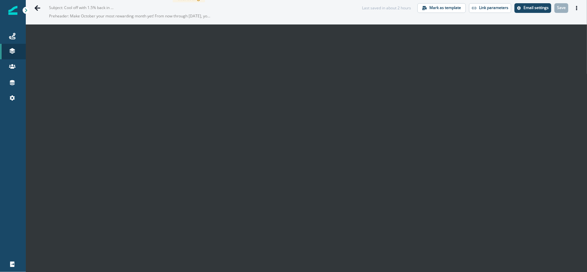
scroll to position [10, 0]
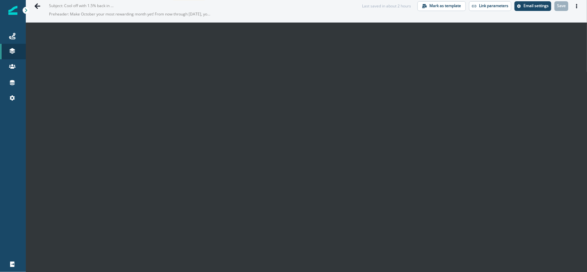
drag, startPoint x: 570, startPoint y: 9, endPoint x: 567, endPoint y: 12, distance: 5.0
click at [572, 9] on button "Actions" at bounding box center [577, 6] width 10 height 10
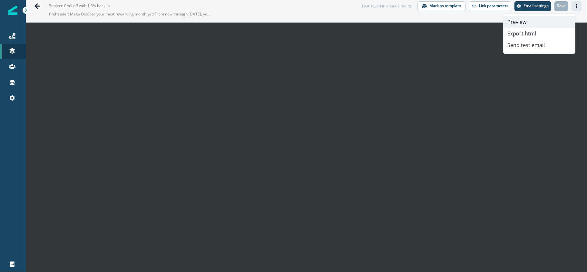
click at [542, 21] on button "Preview" at bounding box center [540, 22] width 72 height 12
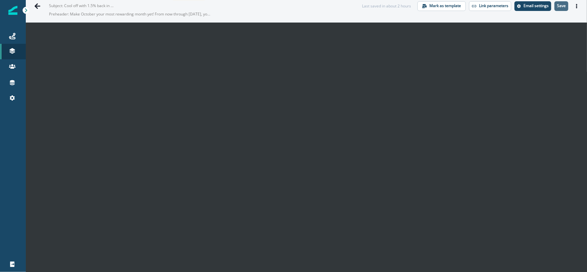
click at [557, 5] on p "Save" at bounding box center [561, 6] width 9 height 5
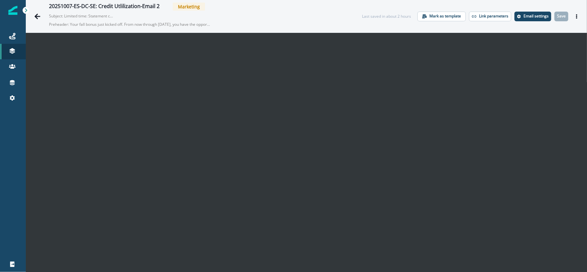
drag, startPoint x: 573, startPoint y: 17, endPoint x: 563, endPoint y: 21, distance: 11.3
click at [573, 17] on button "Actions" at bounding box center [577, 17] width 10 height 10
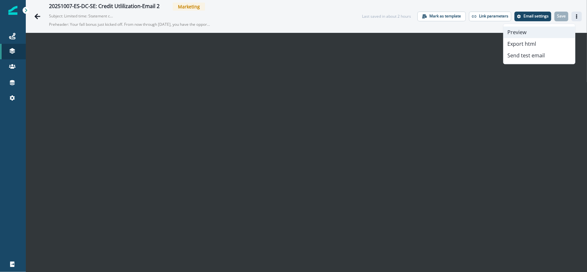
click at [553, 32] on button "Preview" at bounding box center [540, 32] width 72 height 12
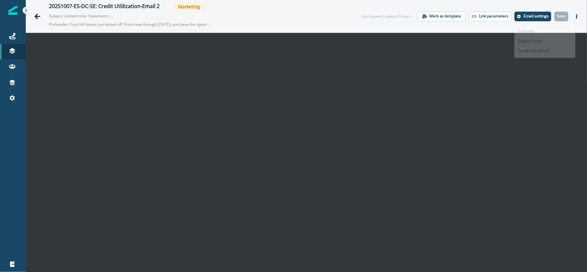
scroll to position [10, 0]
click at [572, 20] on button "Actions" at bounding box center [577, 17] width 10 height 10
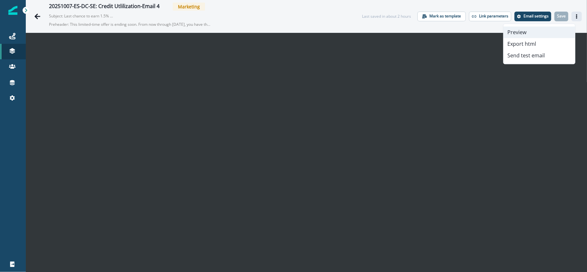
click at [555, 28] on button "Preview" at bounding box center [540, 32] width 72 height 12
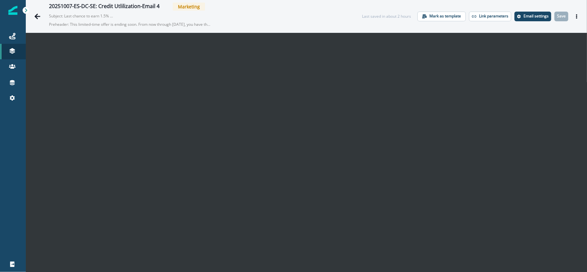
scroll to position [10, 0]
click at [575, 15] on icon "Actions" at bounding box center [577, 16] width 5 height 5
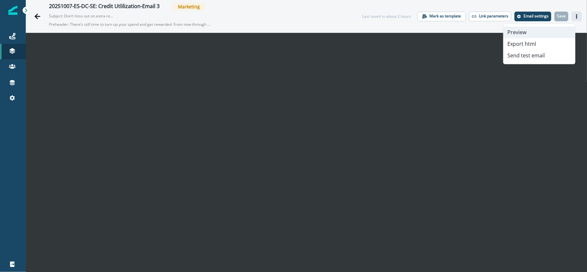
click at [552, 28] on button "Preview" at bounding box center [540, 32] width 72 height 12
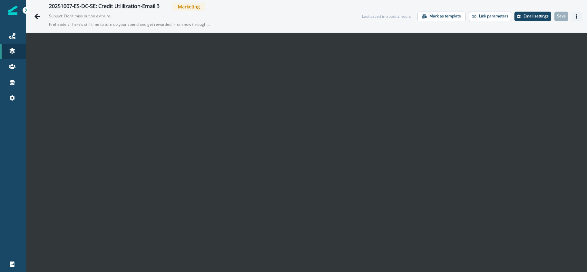
click at [572, 16] on button "Actions" at bounding box center [577, 17] width 10 height 10
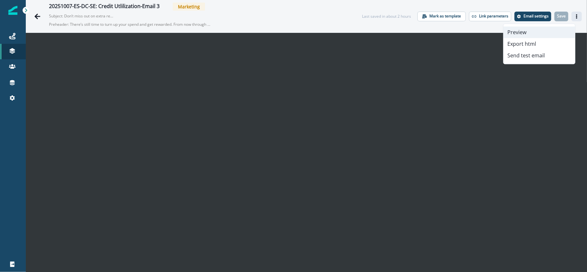
click at [540, 30] on button "Preview" at bounding box center [540, 32] width 72 height 12
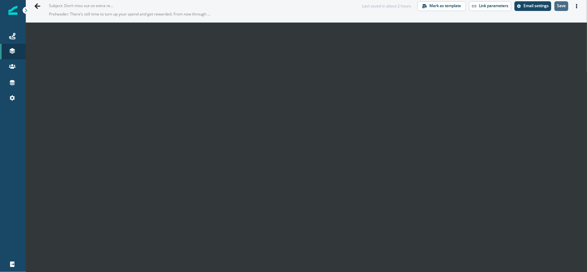
click at [557, 6] on p "Save" at bounding box center [561, 6] width 9 height 5
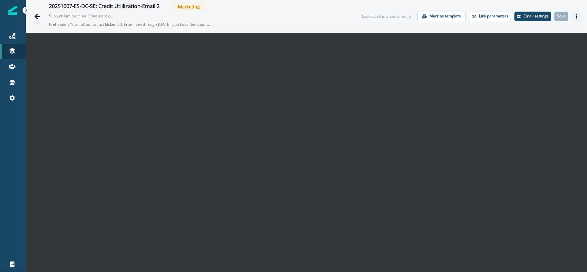
click at [575, 14] on icon "Actions" at bounding box center [577, 16] width 5 height 5
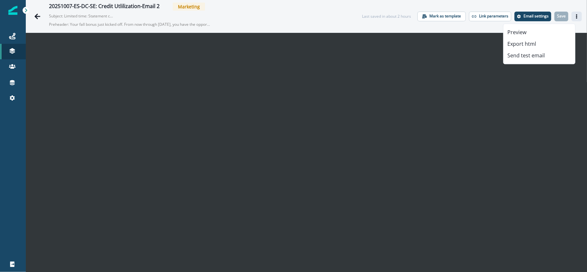
click at [551, 24] on div "Preview Export html Send test email" at bounding box center [539, 44] width 72 height 41
click at [551, 29] on button "Preview" at bounding box center [540, 32] width 72 height 12
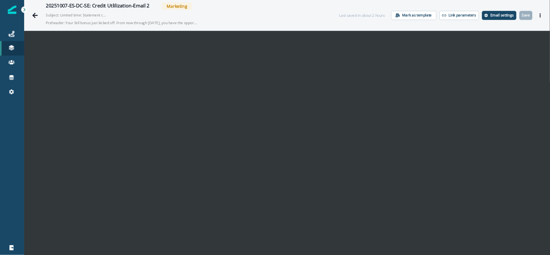
scroll to position [10, 0]
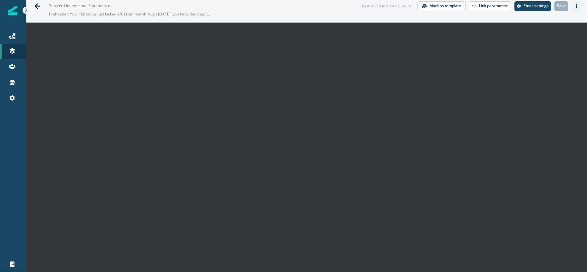
click at [574, 7] on button "Actions" at bounding box center [577, 6] width 10 height 10
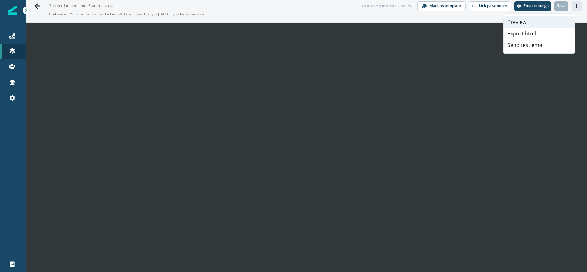
click at [548, 22] on button "Preview" at bounding box center [540, 22] width 72 height 12
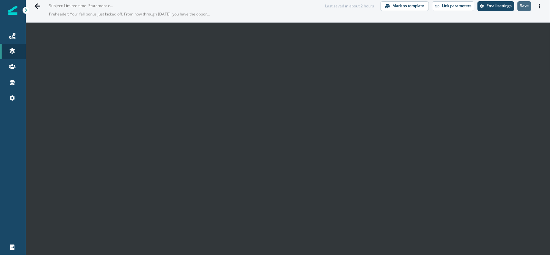
click at [520, 4] on p "Save" at bounding box center [524, 6] width 9 height 5
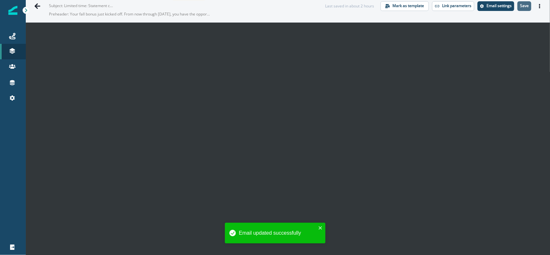
click at [523, 7] on p "Save" at bounding box center [524, 6] width 9 height 5
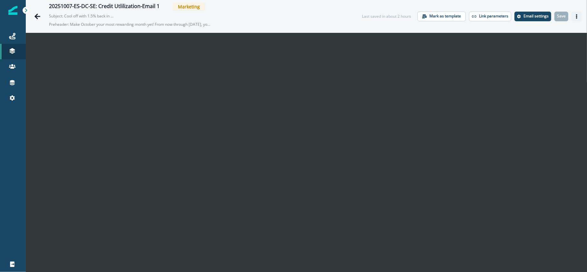
click at [576, 17] on icon "Actions" at bounding box center [576, 16] width 1 height 5
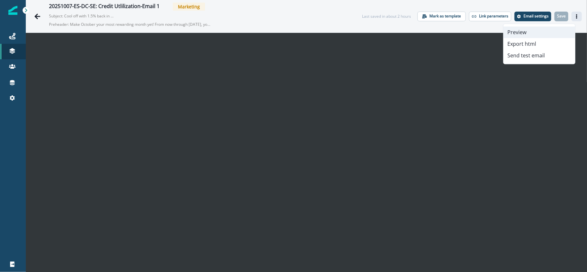
click at [552, 33] on button "Preview" at bounding box center [540, 32] width 72 height 12
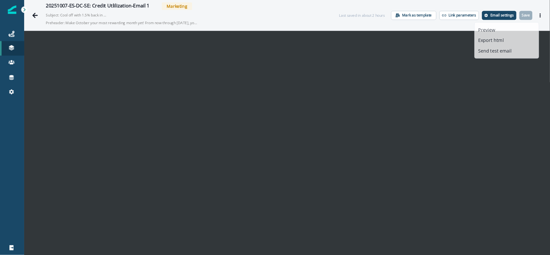
scroll to position [10, 0]
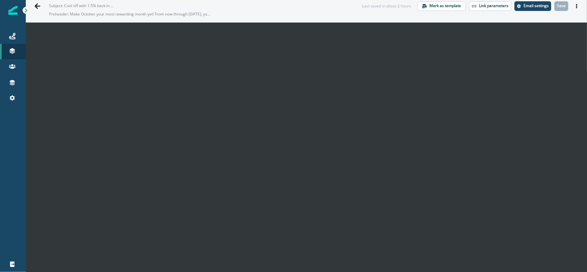
click at [576, 6] on div "20251007-ES-DC-SE: Credit Utlilization-Email 1 Marketing Subject: Cool off with…" at bounding box center [306, 6] width 561 height 33
click at [575, 7] on icon "Actions" at bounding box center [577, 6] width 5 height 5
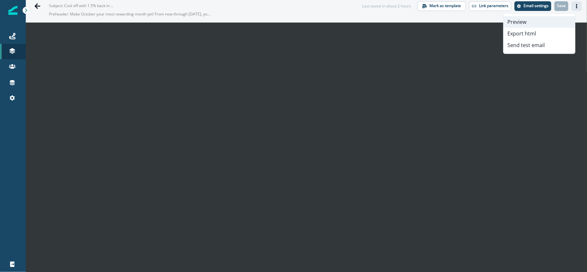
click at [555, 19] on button "Preview" at bounding box center [540, 22] width 72 height 12
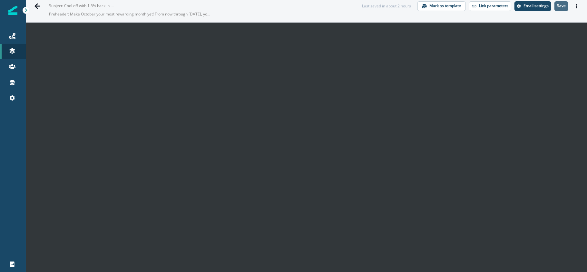
click at [557, 6] on p "Save" at bounding box center [561, 6] width 9 height 5
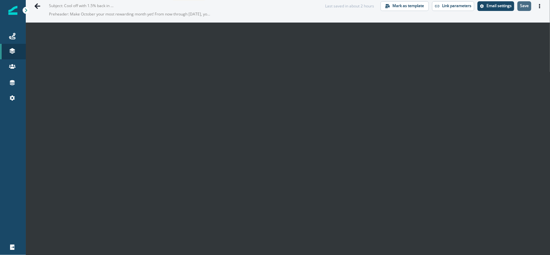
click at [520, 5] on p "Save" at bounding box center [524, 6] width 9 height 5
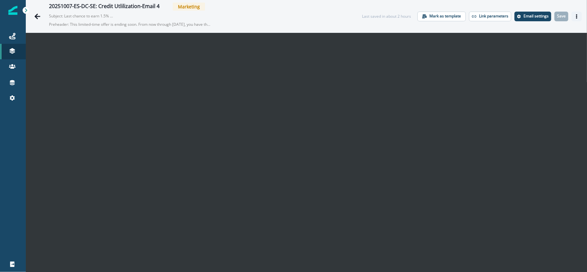
click at [575, 15] on icon "Actions" at bounding box center [577, 16] width 5 height 5
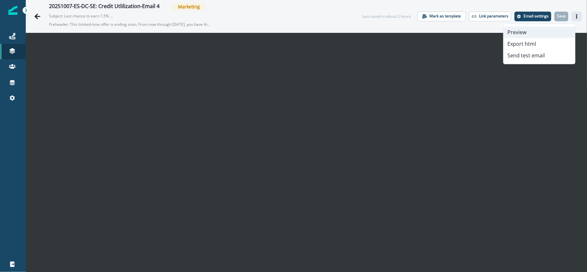
click at [552, 31] on button "Preview" at bounding box center [540, 32] width 72 height 12
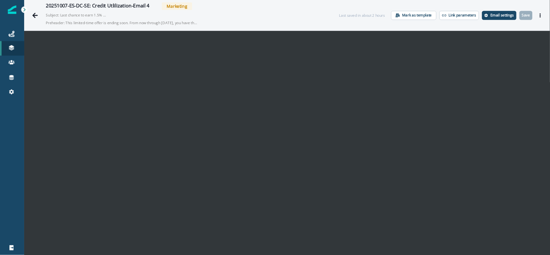
scroll to position [10, 0]
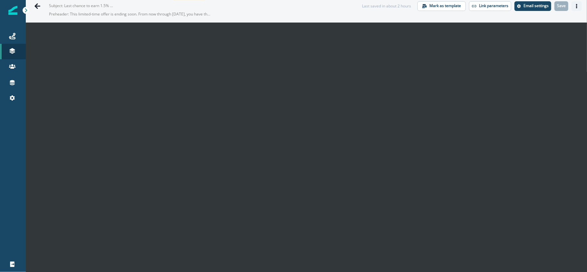
click at [572, 8] on button "Actions" at bounding box center [577, 6] width 10 height 10
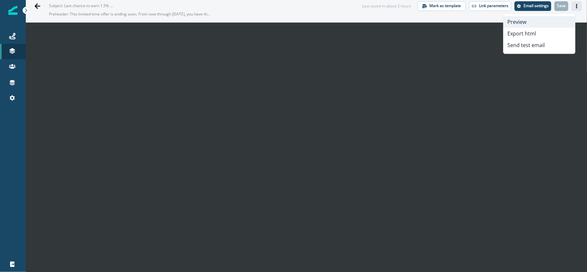
click at [542, 19] on button "Preview" at bounding box center [540, 22] width 72 height 12
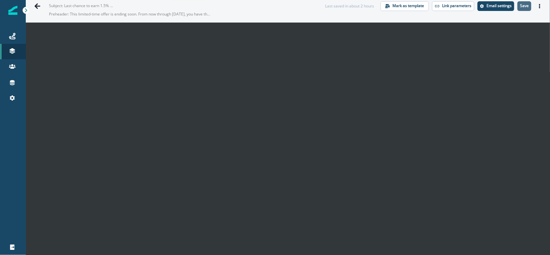
click at [520, 7] on p "Save" at bounding box center [524, 6] width 9 height 5
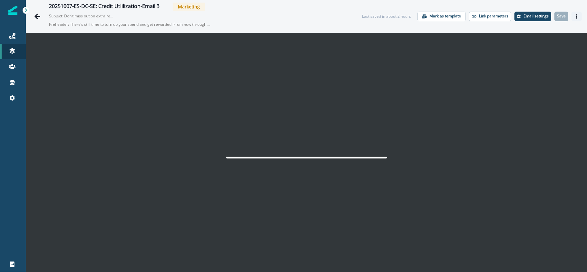
click at [575, 16] on icon "Actions" at bounding box center [577, 16] width 5 height 5
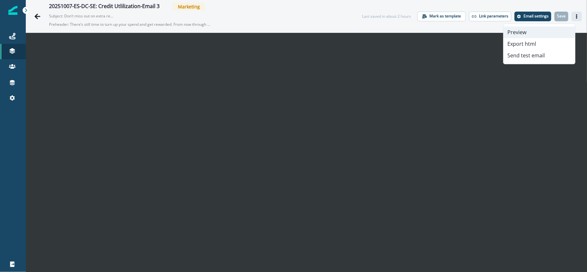
click at [550, 29] on button "Preview" at bounding box center [540, 32] width 72 height 12
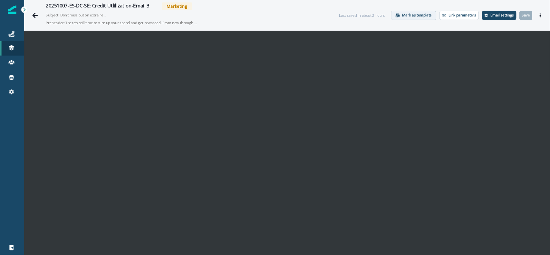
scroll to position [10, 0]
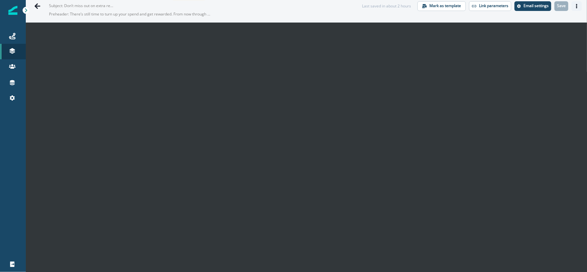
click at [575, 5] on icon "Actions" at bounding box center [577, 6] width 5 height 5
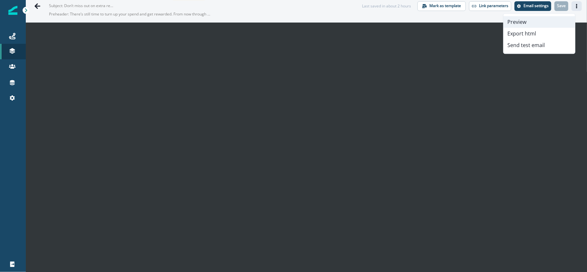
click at [548, 23] on button "Preview" at bounding box center [540, 22] width 72 height 12
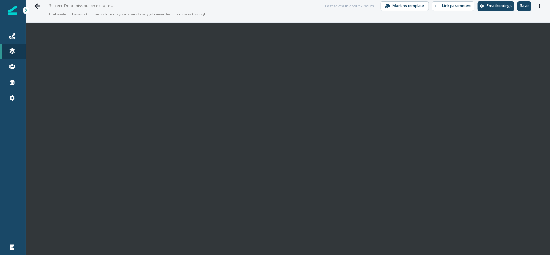
click at [520, 6] on p "Save" at bounding box center [524, 6] width 9 height 5
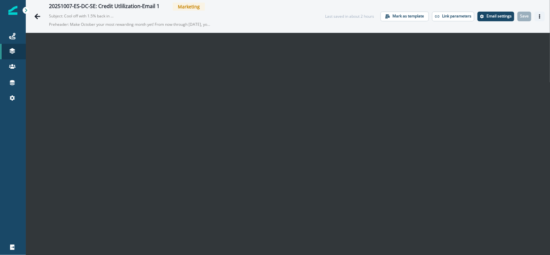
click at [535, 18] on button "Actions" at bounding box center [540, 17] width 10 height 10
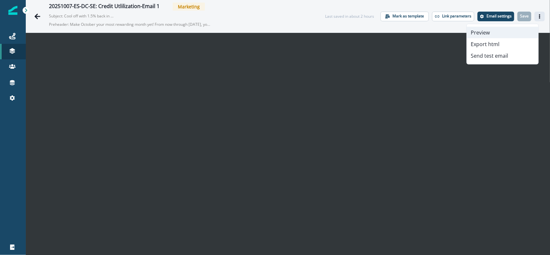
click at [518, 35] on button "Preview" at bounding box center [503, 33] width 72 height 12
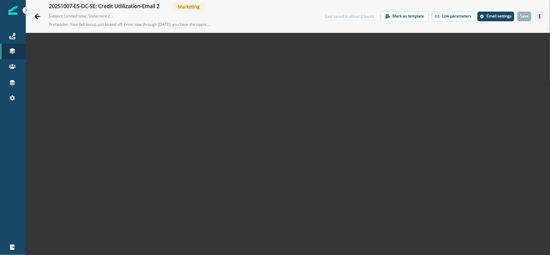
click at [539, 18] on icon "Actions" at bounding box center [539, 16] width 1 height 5
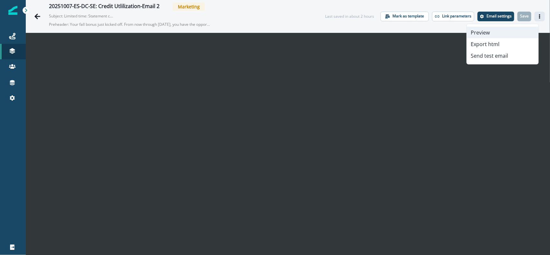
click at [521, 30] on button "Preview" at bounding box center [503, 33] width 72 height 12
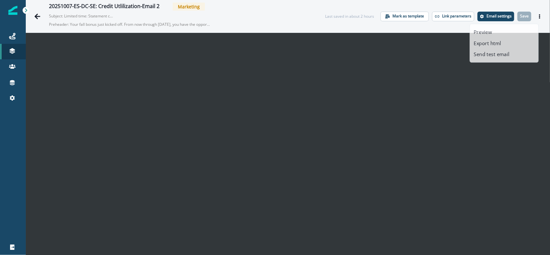
scroll to position [10, 0]
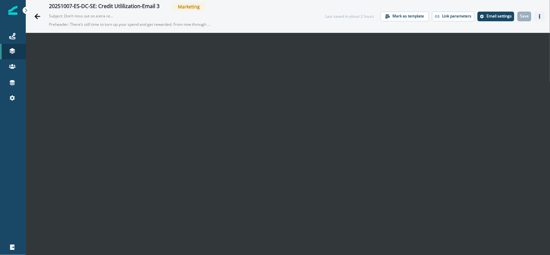
click at [537, 12] on button "Actions" at bounding box center [540, 17] width 10 height 10
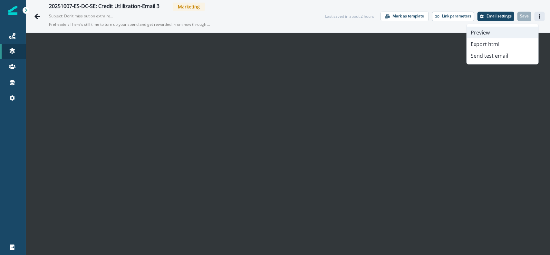
click at [512, 28] on button "Preview" at bounding box center [503, 33] width 72 height 12
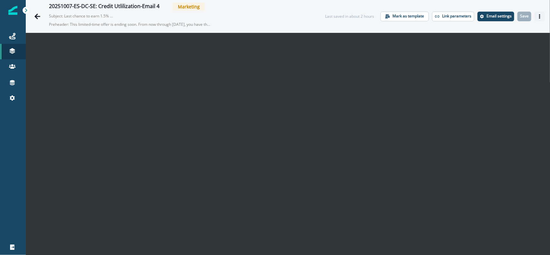
click at [538, 16] on icon "Actions" at bounding box center [540, 16] width 5 height 5
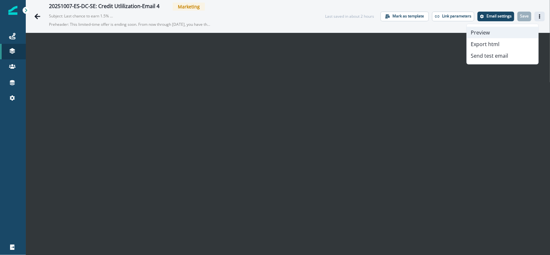
click at [518, 30] on button "Preview" at bounding box center [503, 33] width 72 height 12
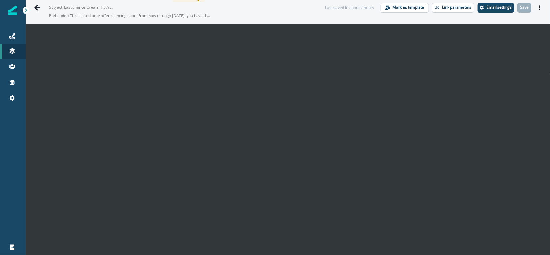
scroll to position [10, 0]
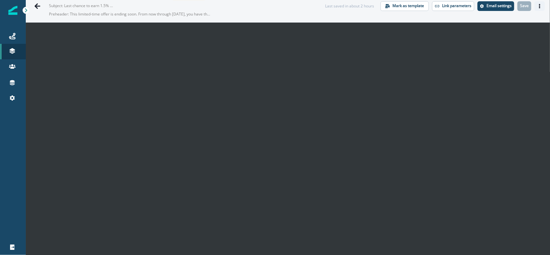
click at [536, 7] on button "Actions" at bounding box center [540, 6] width 10 height 10
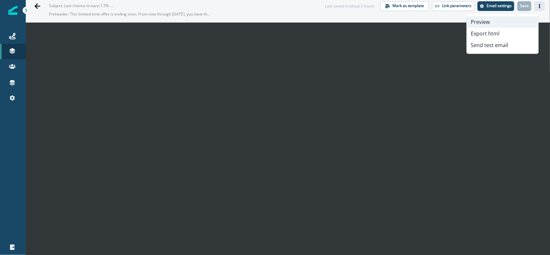
click at [500, 23] on button "Preview" at bounding box center [503, 22] width 72 height 12
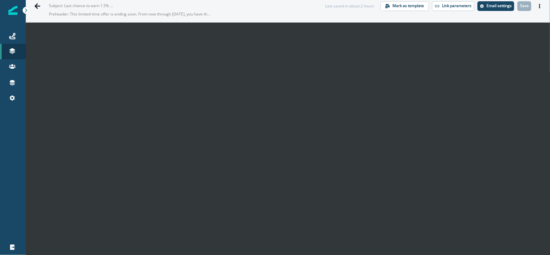
scroll to position [0, 0]
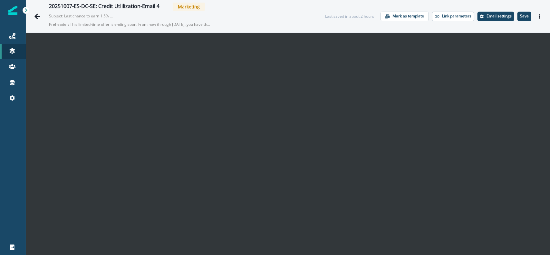
click at [520, 16] on p "Save" at bounding box center [524, 16] width 9 height 5
click at [539, 17] on button "Actions" at bounding box center [540, 17] width 10 height 10
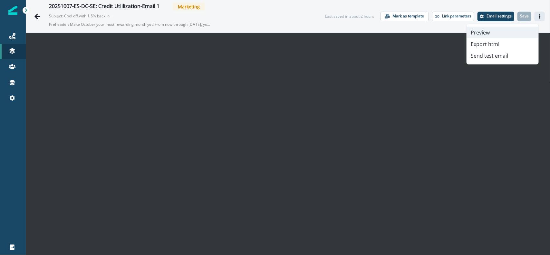
click at [515, 31] on button "Preview" at bounding box center [503, 33] width 72 height 12
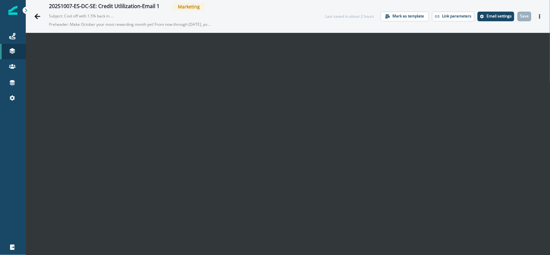
scroll to position [10, 0]
click at [535, 15] on button "Actions" at bounding box center [540, 17] width 10 height 10
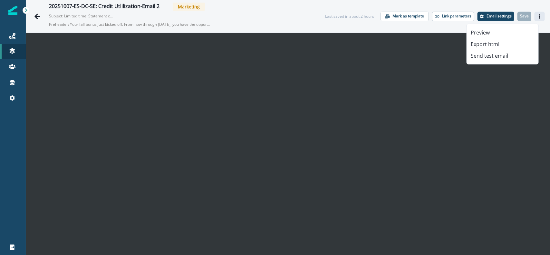
click at [524, 25] on div "Preview Export html Send test email" at bounding box center [503, 44] width 72 height 41
click at [523, 28] on button "Preview" at bounding box center [503, 33] width 72 height 12
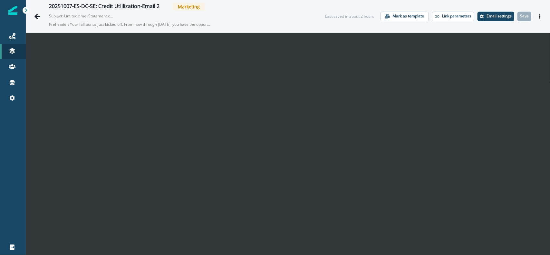
scroll to position [10, 0]
click at [538, 16] on button "Actions" at bounding box center [540, 17] width 10 height 10
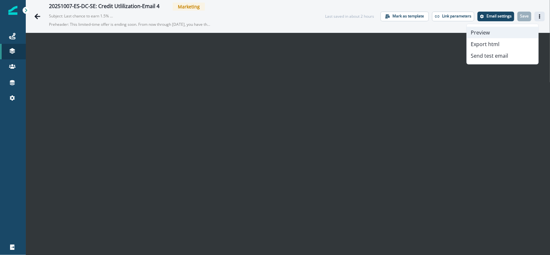
click at [514, 30] on button "Preview" at bounding box center [503, 33] width 72 height 12
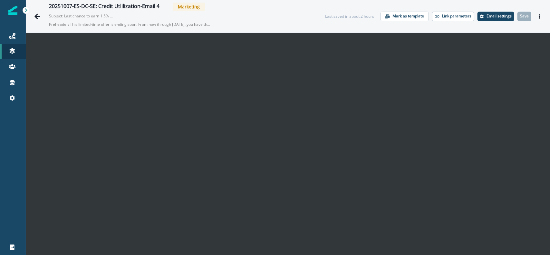
scroll to position [10, 0]
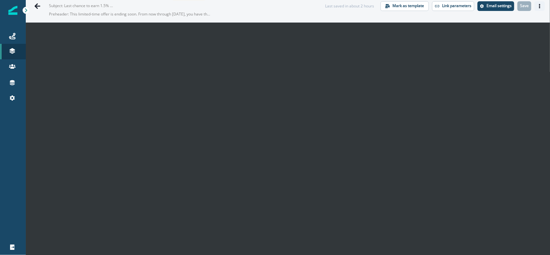
click at [535, 8] on button "Actions" at bounding box center [540, 6] width 10 height 10
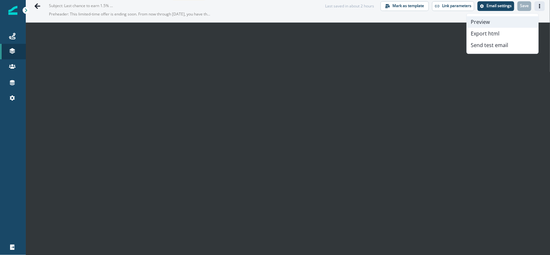
click at [517, 19] on button "Preview" at bounding box center [503, 22] width 72 height 12
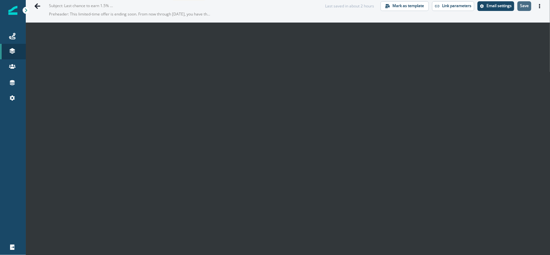
click at [520, 5] on p "Save" at bounding box center [524, 6] width 9 height 5
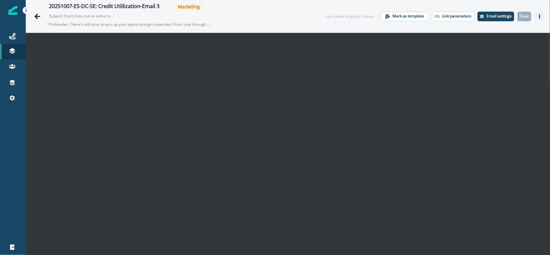
click at [535, 16] on button "Actions" at bounding box center [540, 17] width 10 height 10
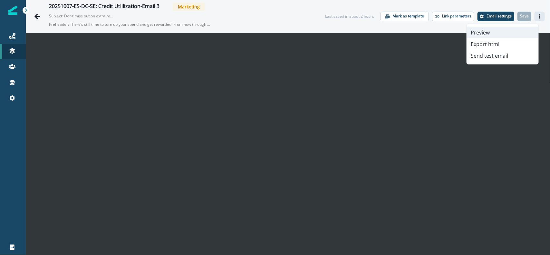
click at [524, 27] on button "Preview" at bounding box center [503, 33] width 72 height 12
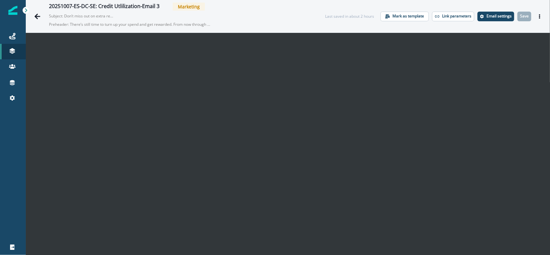
scroll to position [10, 0]
click at [535, 18] on button "Actions" at bounding box center [540, 17] width 10 height 10
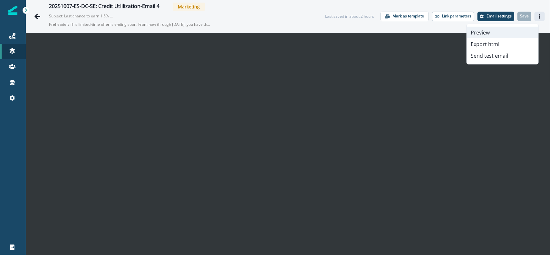
click at [515, 28] on button "Preview" at bounding box center [503, 33] width 72 height 12
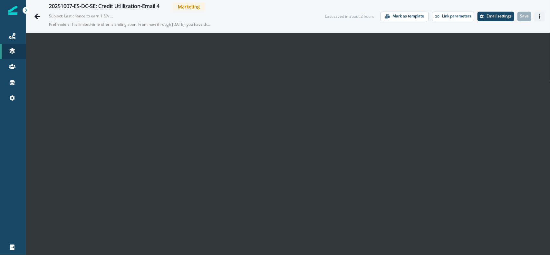
click at [537, 18] on button "Actions" at bounding box center [540, 17] width 10 height 10
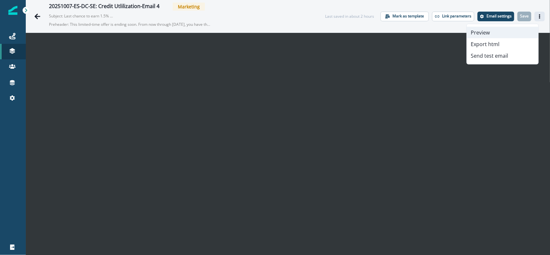
click at [499, 30] on button "Preview" at bounding box center [503, 33] width 72 height 12
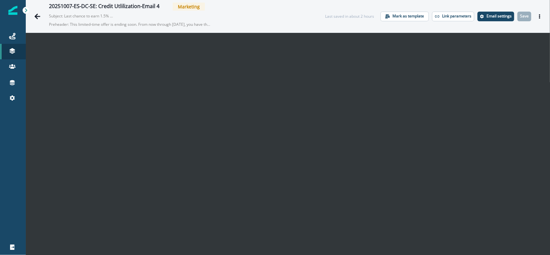
scroll to position [10, 0]
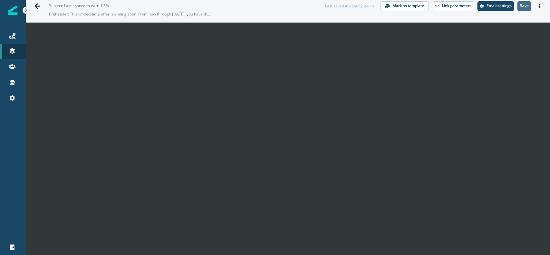
click at [520, 6] on p "Save" at bounding box center [524, 6] width 9 height 5
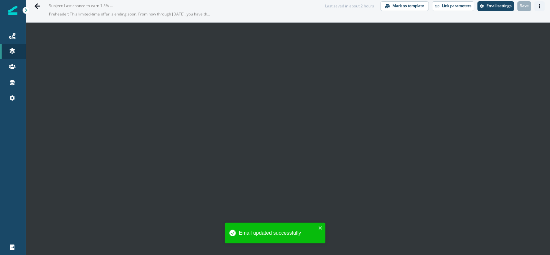
click at [538, 4] on icon "Actions" at bounding box center [540, 6] width 5 height 5
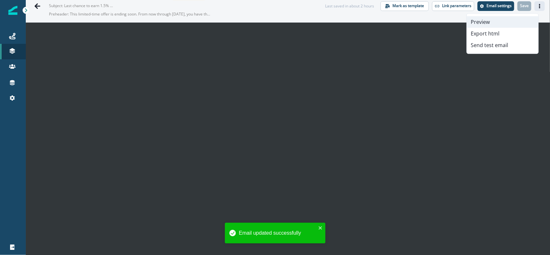
click at [498, 18] on button "Preview" at bounding box center [503, 22] width 72 height 12
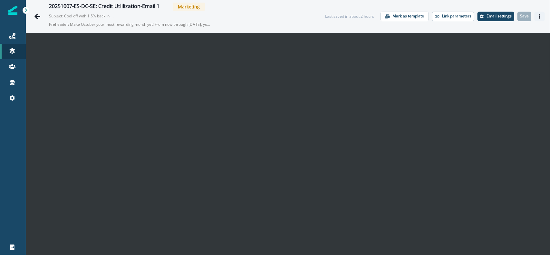
click at [538, 15] on icon "Actions" at bounding box center [540, 16] width 5 height 5
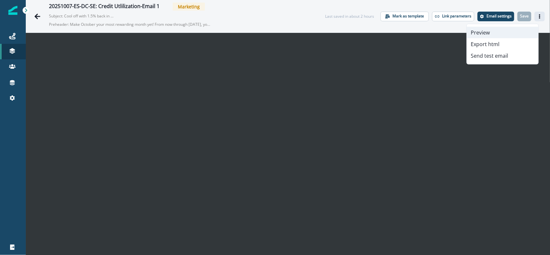
click at [519, 29] on button "Preview" at bounding box center [503, 33] width 72 height 12
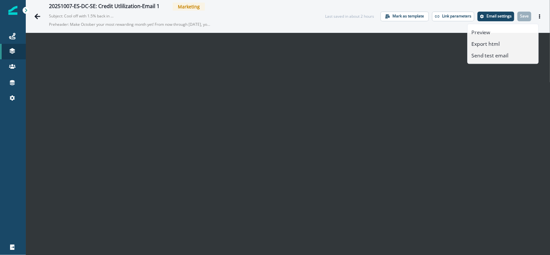
scroll to position [10, 0]
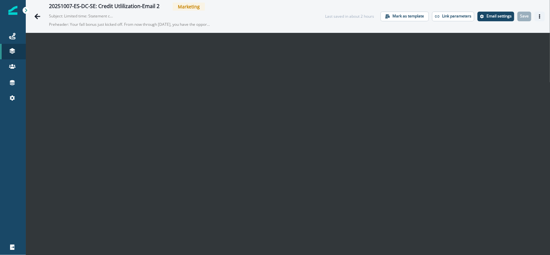
click at [538, 16] on icon "Actions" at bounding box center [540, 16] width 5 height 5
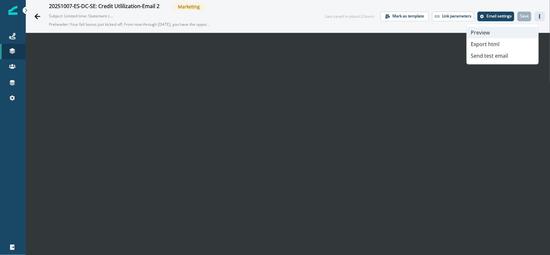
click at [513, 27] on button "Preview" at bounding box center [503, 33] width 72 height 12
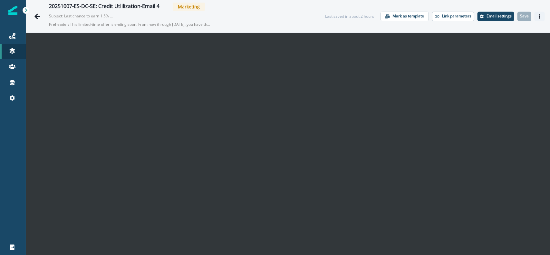
click at [536, 12] on button "Actions" at bounding box center [540, 17] width 10 height 10
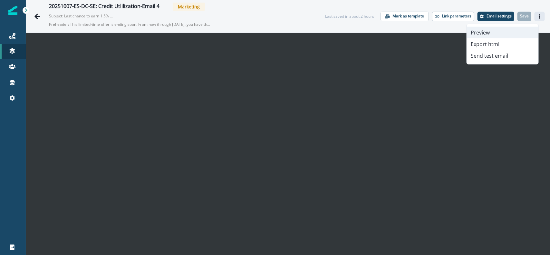
click at [513, 34] on button "Preview" at bounding box center [503, 33] width 72 height 12
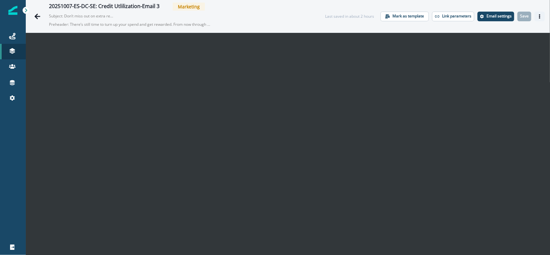
click at [538, 15] on button "Actions" at bounding box center [540, 17] width 10 height 10
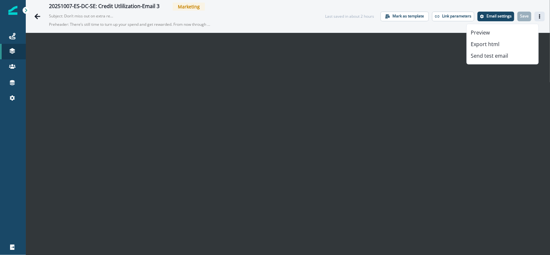
click at [513, 24] on div "Preview Export html Send test email" at bounding box center [503, 44] width 72 height 41
click at [505, 29] on button "Preview" at bounding box center [503, 33] width 72 height 12
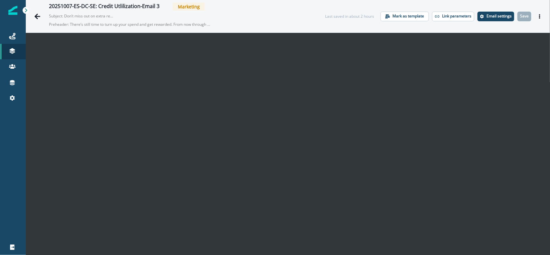
click at [534, 21] on div "20251007-ES-DC-SE: Credit Utlilization-Email 3 Marketing Subject: Don’t miss ou…" at bounding box center [288, 16] width 525 height 33
click at [539, 16] on icon "Actions" at bounding box center [539, 16] width 1 height 5
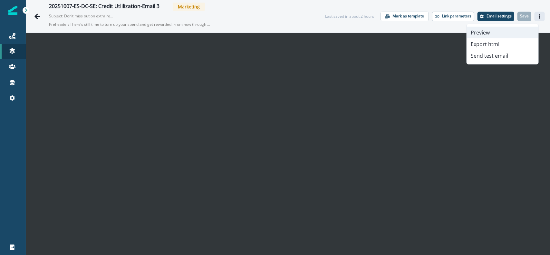
click at [505, 29] on button "Preview" at bounding box center [503, 33] width 72 height 12
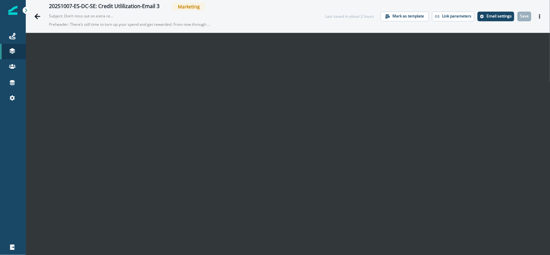
scroll to position [10, 0]
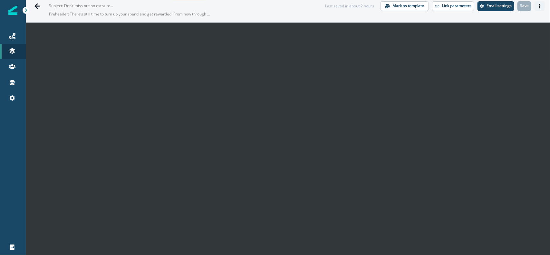
click at [538, 4] on button "Actions" at bounding box center [540, 6] width 10 height 10
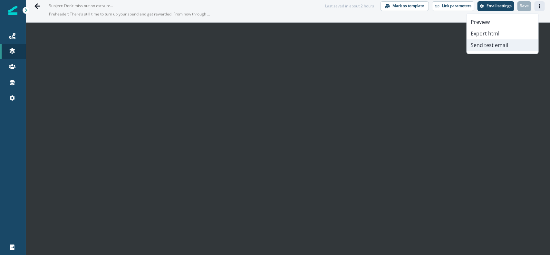
click at [504, 42] on button "Send test email" at bounding box center [503, 45] width 72 height 12
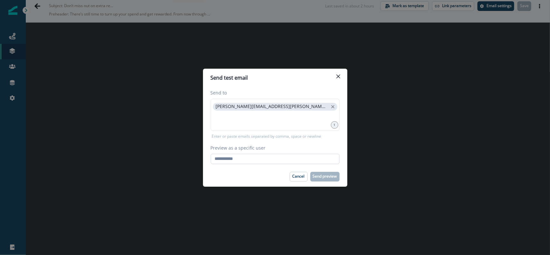
click at [234, 161] on input "Preview as a specific user" at bounding box center [275, 159] width 129 height 10
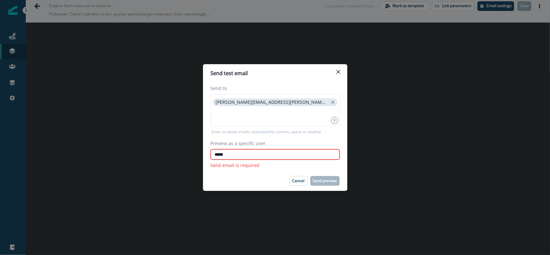
type input "**********"
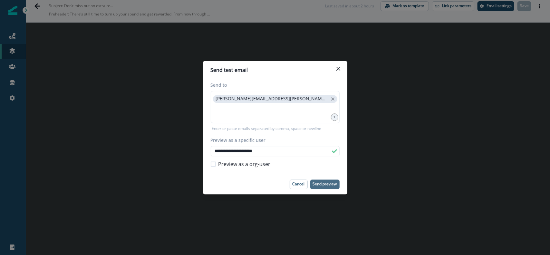
click at [326, 186] on p "Send preview" at bounding box center [325, 184] width 24 height 5
click at [330, 98] on icon "close" at bounding box center [333, 99] width 6 height 6
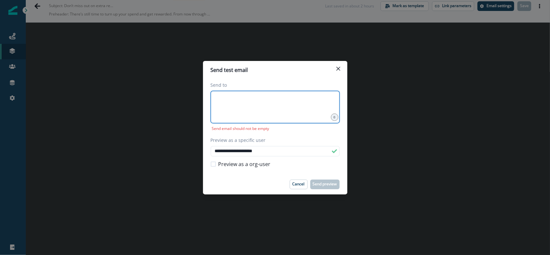
click at [241, 101] on input at bounding box center [275, 99] width 127 height 13
type input "******"
drag, startPoint x: 234, startPoint y: 100, endPoint x: 207, endPoint y: 99, distance: 27.4
click at [207, 99] on div "**********" at bounding box center [275, 126] width 144 height 95
paste input
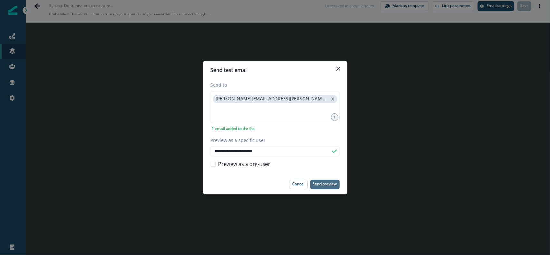
click at [331, 181] on button "Send preview" at bounding box center [325, 185] width 29 height 10
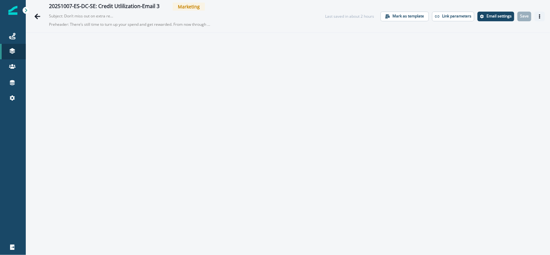
click at [535, 19] on button "Actions" at bounding box center [540, 17] width 10 height 10
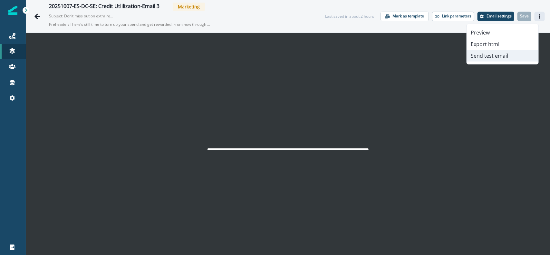
click at [497, 54] on button "Send test email" at bounding box center [503, 56] width 72 height 12
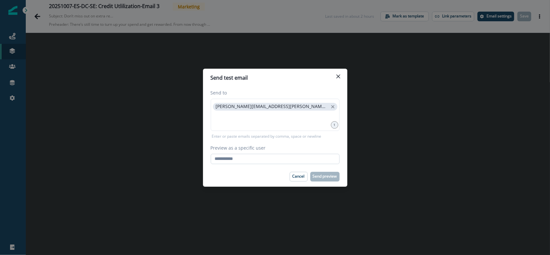
click at [239, 162] on input "Preview as a specific user" at bounding box center [275, 159] width 129 height 10
paste input "**********"
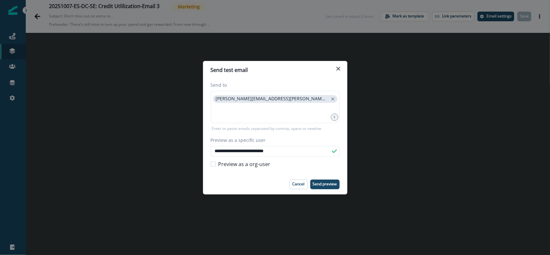
type input "**********"
click at [213, 164] on span at bounding box center [213, 164] width 5 height 5
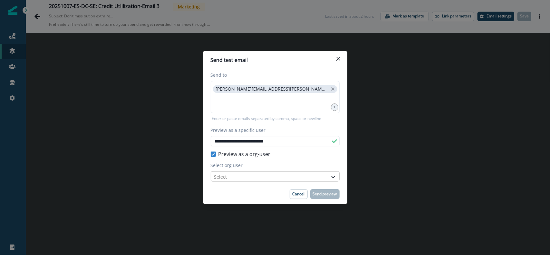
click at [326, 179] on div "Select" at bounding box center [269, 177] width 117 height 11
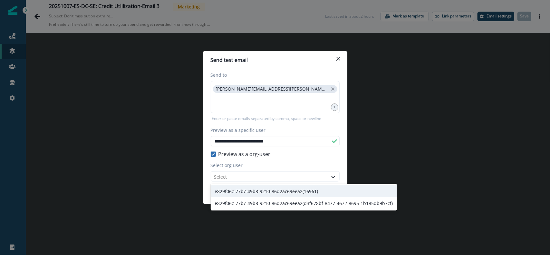
click at [213, 155] on polyline at bounding box center [213, 154] width 3 height 3
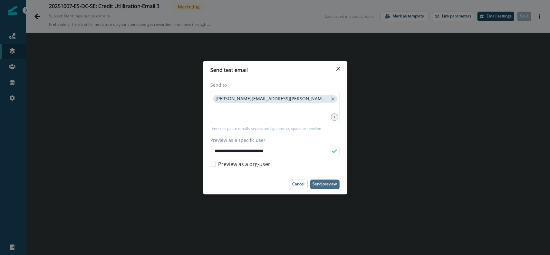
click at [319, 183] on p "Send preview" at bounding box center [325, 184] width 24 height 5
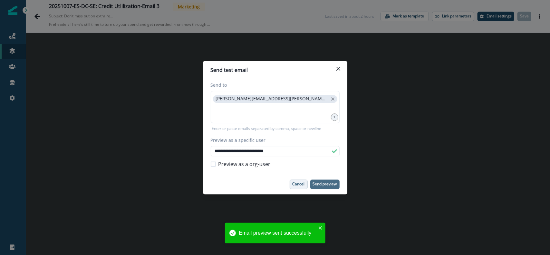
click at [292, 181] on button "Cancel" at bounding box center [299, 185] width 18 height 10
